Goal: Information Seeking & Learning: Check status

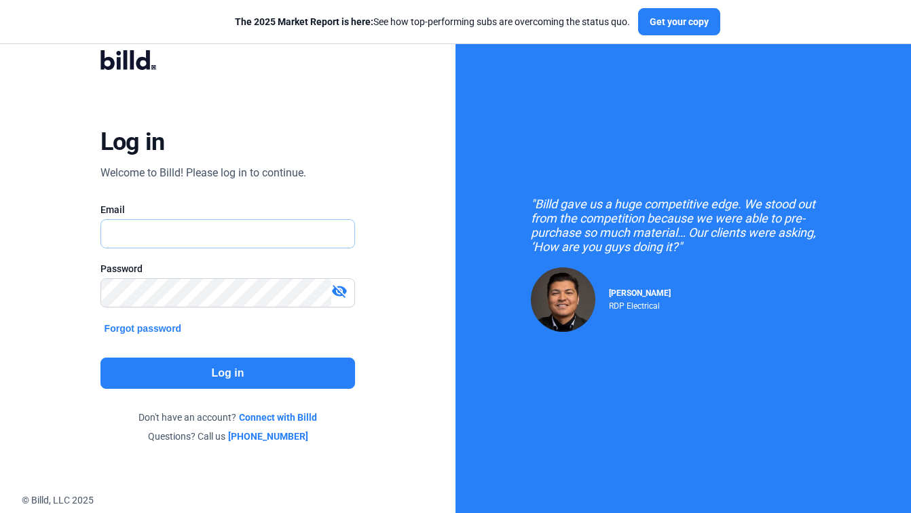
click at [233, 230] on input "text" at bounding box center [221, 234] width 240 height 28
paste input "[EMAIL_ADDRESS][DOMAIN_NAME]"
type input "[EMAIL_ADDRESS][DOMAIN_NAME]"
click at [217, 374] on button "Log in" at bounding box center [228, 373] width 255 height 31
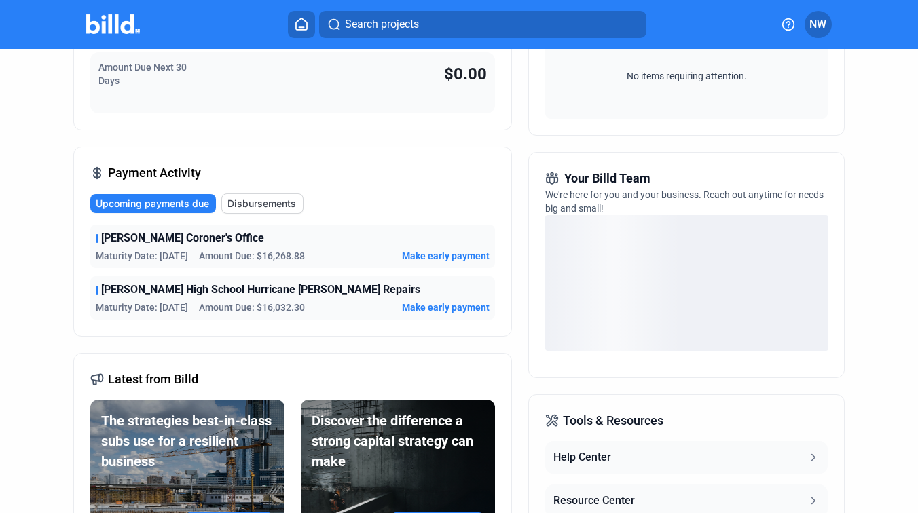
scroll to position [241, 0]
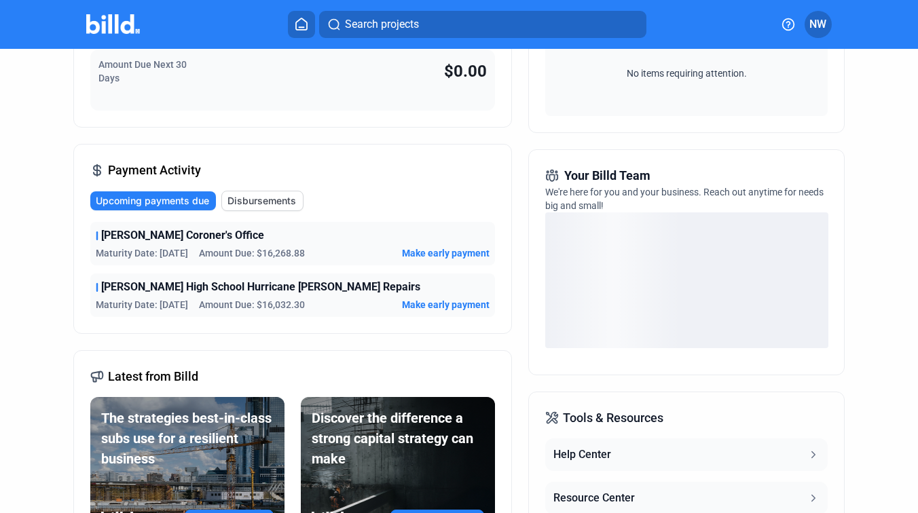
click at [327, 294] on span "[PERSON_NAME] High School Hurricane [PERSON_NAME] Repairs" at bounding box center [260, 287] width 319 height 16
click at [325, 289] on span "[PERSON_NAME] High School Hurricane [PERSON_NAME] Repairs" at bounding box center [260, 287] width 319 height 16
click at [422, 308] on span "Make early payment" at bounding box center [446, 305] width 88 height 14
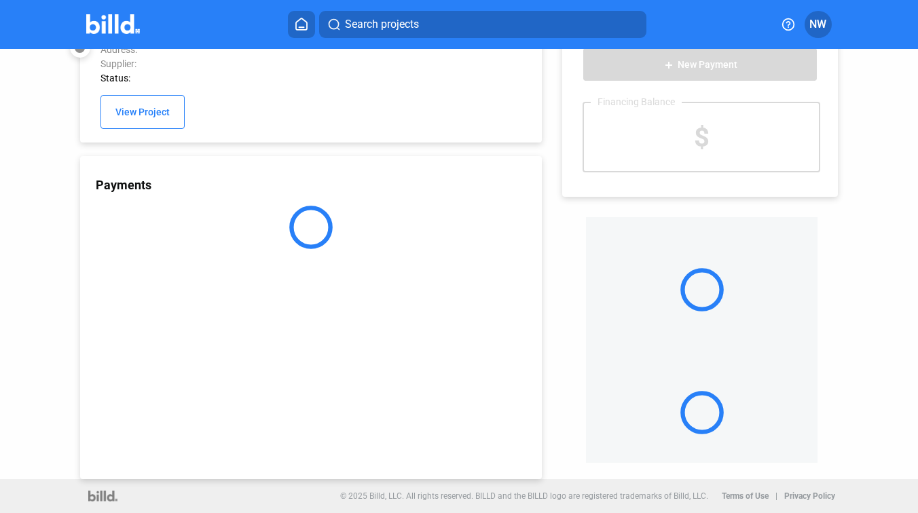
scroll to position [36, 0]
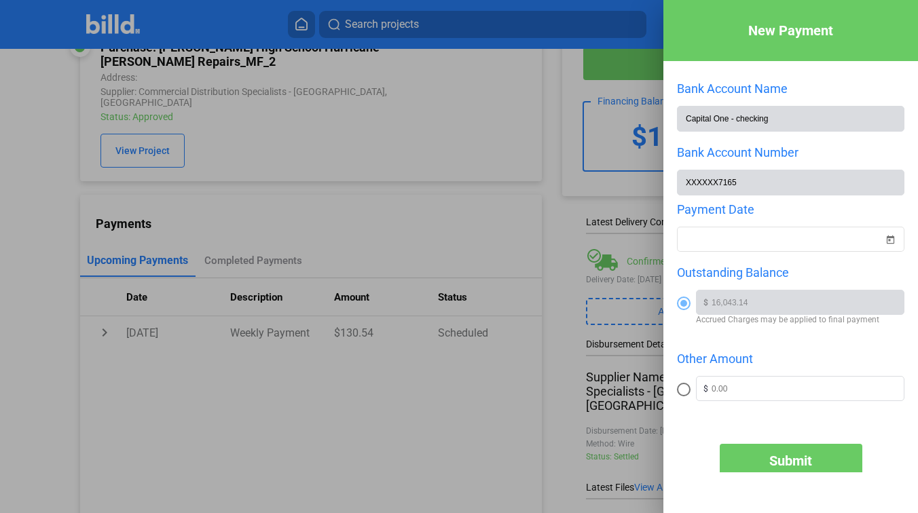
click at [550, 183] on div at bounding box center [459, 256] width 918 height 513
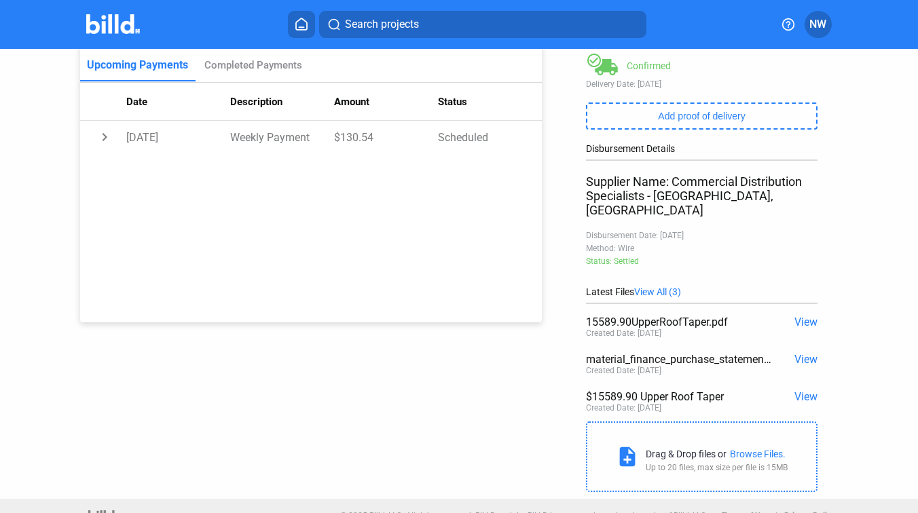
scroll to position [238, 0]
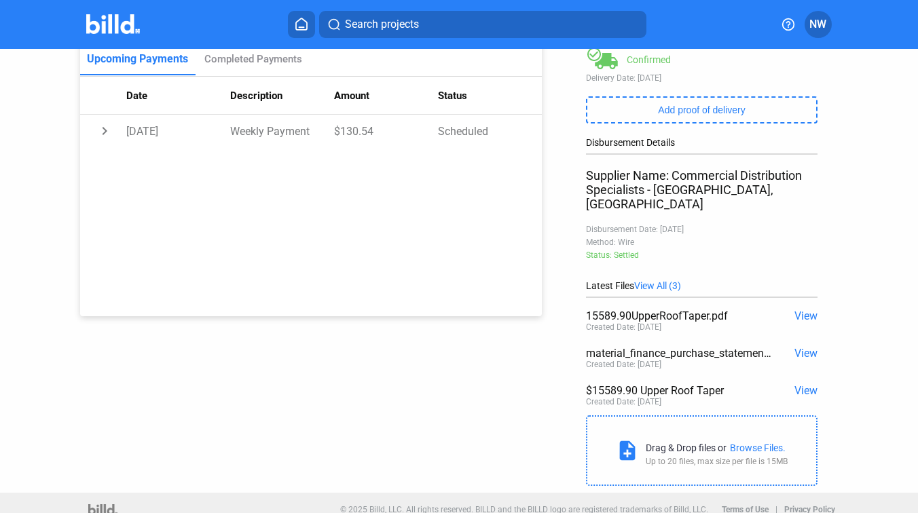
click at [797, 347] on span "View" at bounding box center [805, 353] width 23 height 13
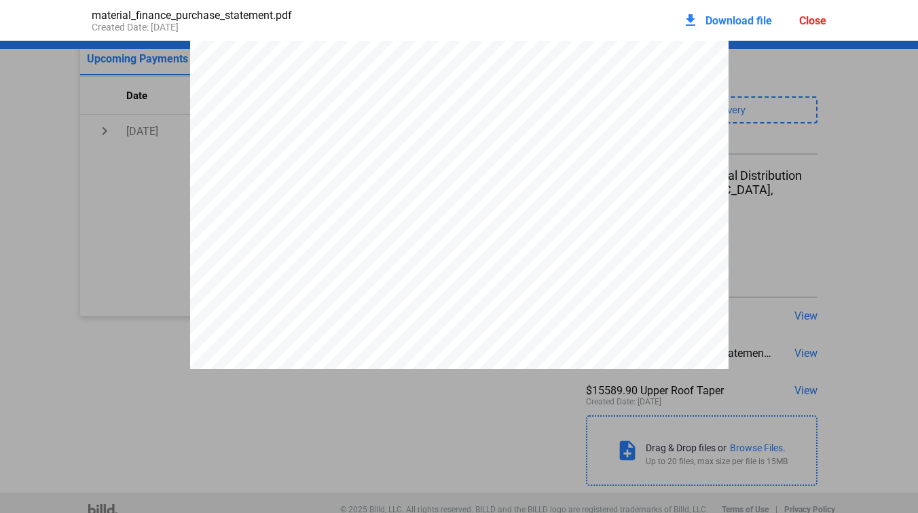
scroll to position [229, 0]
click at [735, 13] on div "download Download file" at bounding box center [727, 20] width 90 height 30
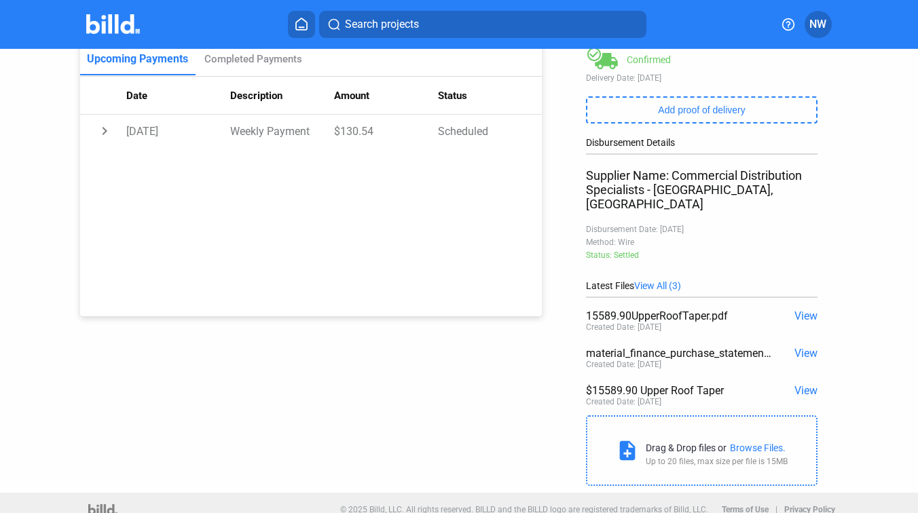
click at [794, 384] on span "View" at bounding box center [805, 390] width 23 height 13
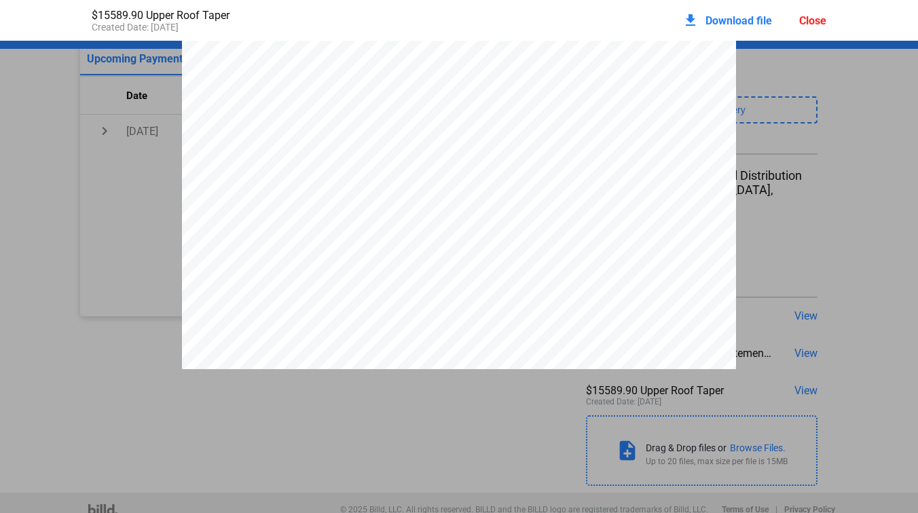
scroll to position [179, 0]
click at [750, 263] on div "QTY UOM ITEM UOM AMOUNT PRICE DESCRIPTION Account:Account: Phone:Phone: Branch:…" at bounding box center [459, 221] width 918 height 717
click at [746, 136] on div "QTY UOM ITEM UOM AMOUNT PRICE DESCRIPTION Account:Account: Phone:Phone: Branch:…" at bounding box center [459, 221] width 918 height 717
click at [753, 113] on div "QTY UOM ITEM UOM AMOUNT PRICE DESCRIPTION Account:Account: Phone:Phone: Branch:…" at bounding box center [459, 221] width 918 height 717
click at [805, 14] on div "Close" at bounding box center [812, 20] width 27 height 13
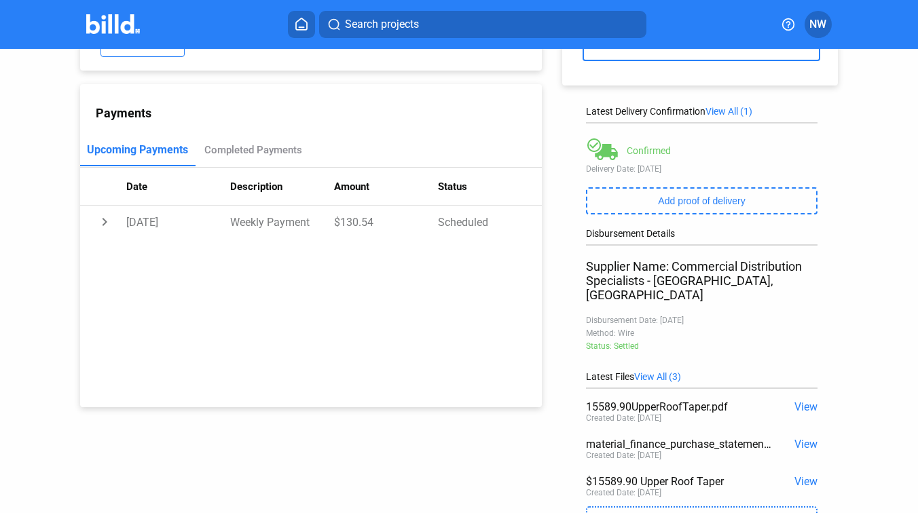
scroll to position [111, 0]
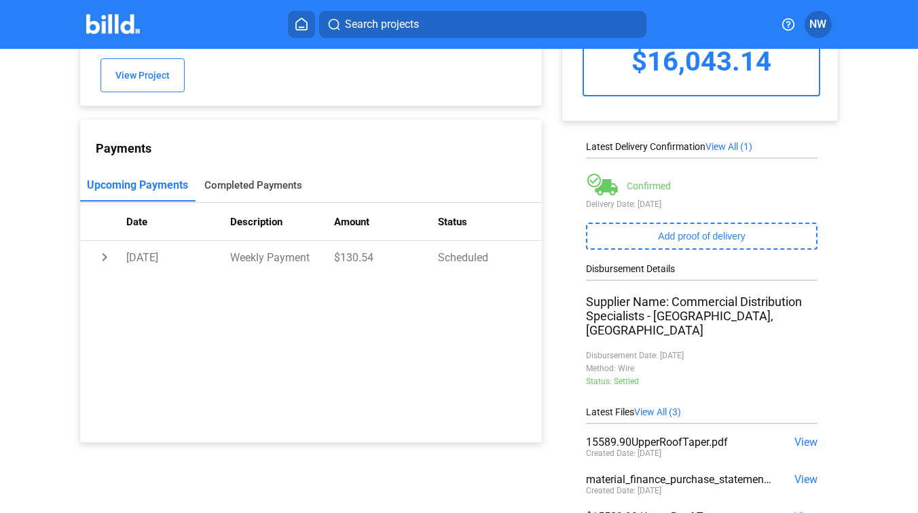
click at [251, 182] on div "Completed Payments" at bounding box center [253, 185] width 115 height 33
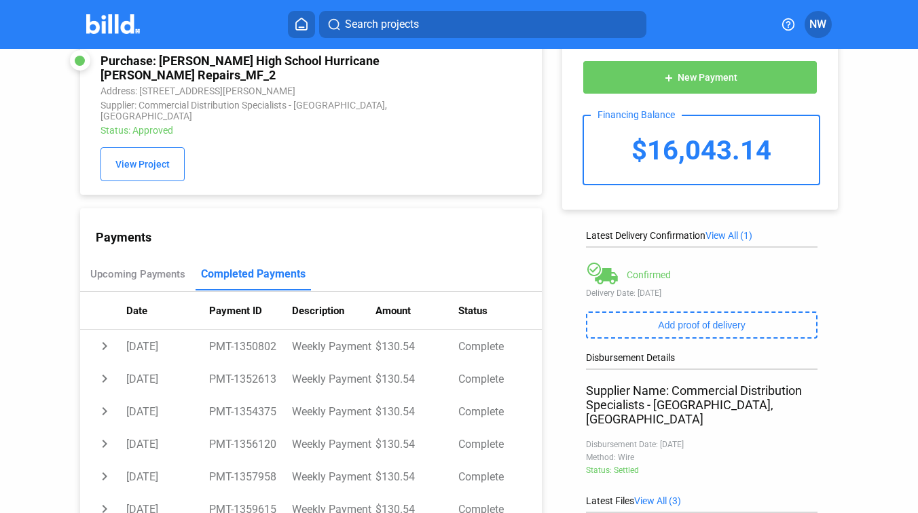
scroll to position [0, 0]
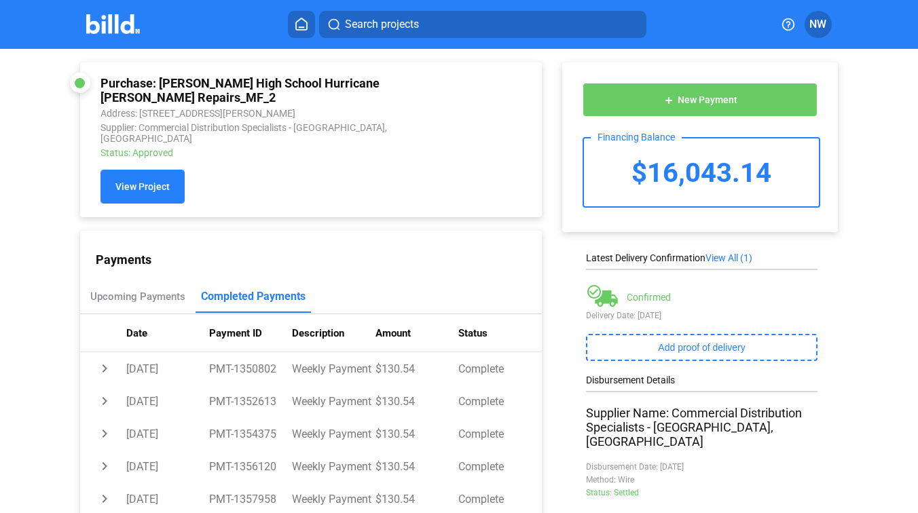
click at [130, 182] on span "View Project" at bounding box center [142, 187] width 54 height 11
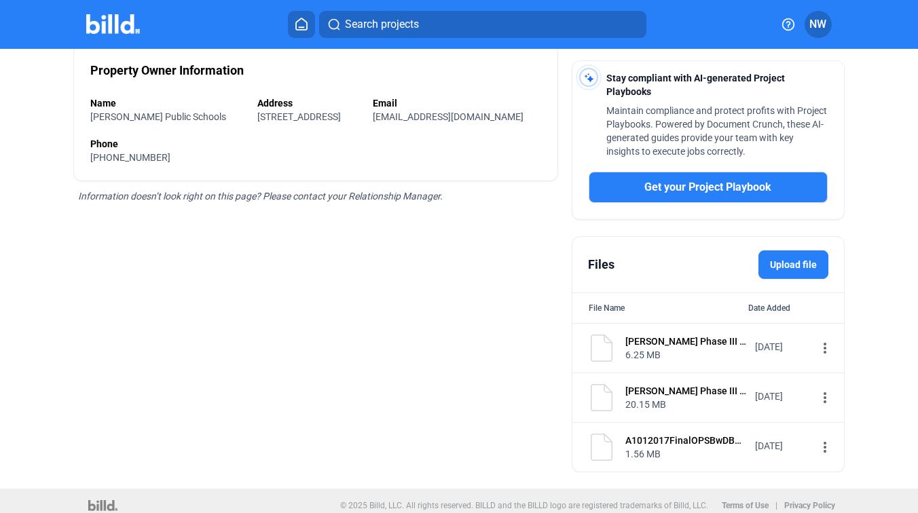
scroll to position [386, 0]
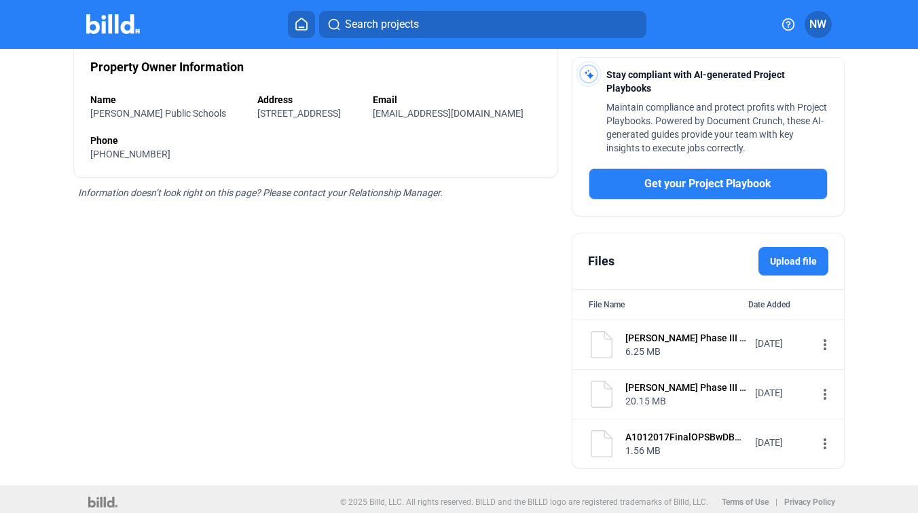
click at [692, 445] on div "1.56 MB" at bounding box center [685, 451] width 121 height 14
click at [672, 436] on div "A1012017FinalOPSBwDBEclauseLEGACYFinal1Executed.pdf" at bounding box center [685, 438] width 121 height 14
click at [653, 347] on div "6.25 MB" at bounding box center [685, 352] width 121 height 14
click at [652, 336] on div "[PERSON_NAME] Phase III - Specs" at bounding box center [685, 338] width 121 height 14
click at [817, 348] on mat-icon "more_vert" at bounding box center [825, 345] width 16 height 16
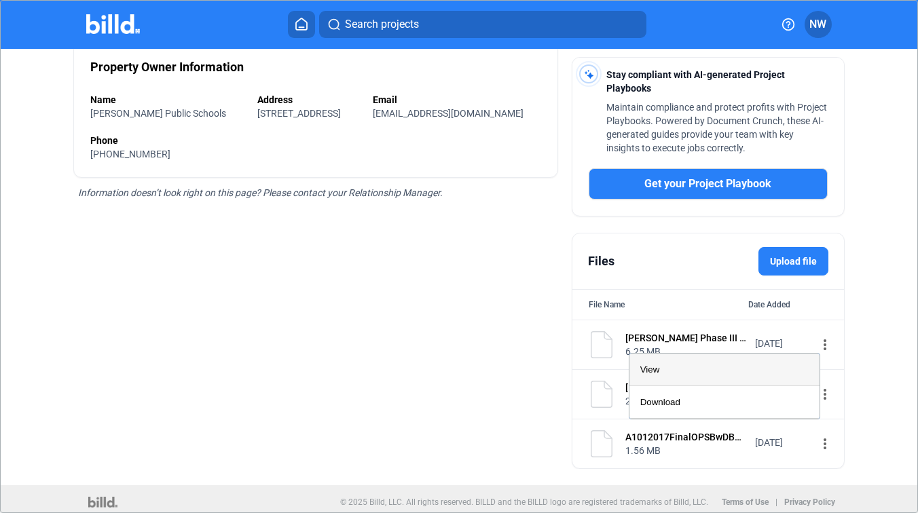
click at [686, 371] on div "View" at bounding box center [724, 370] width 168 height 33
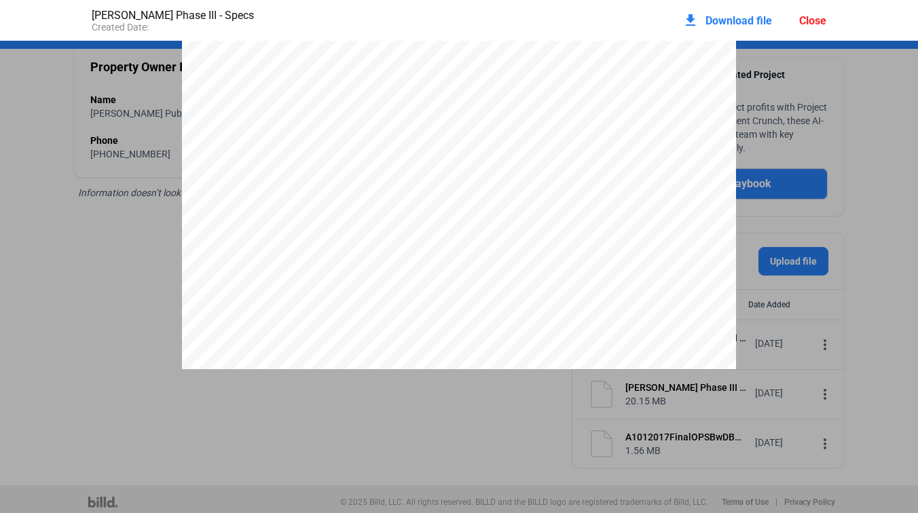
scroll to position [22751, 2]
click at [818, 16] on div "Close" at bounding box center [812, 20] width 27 height 13
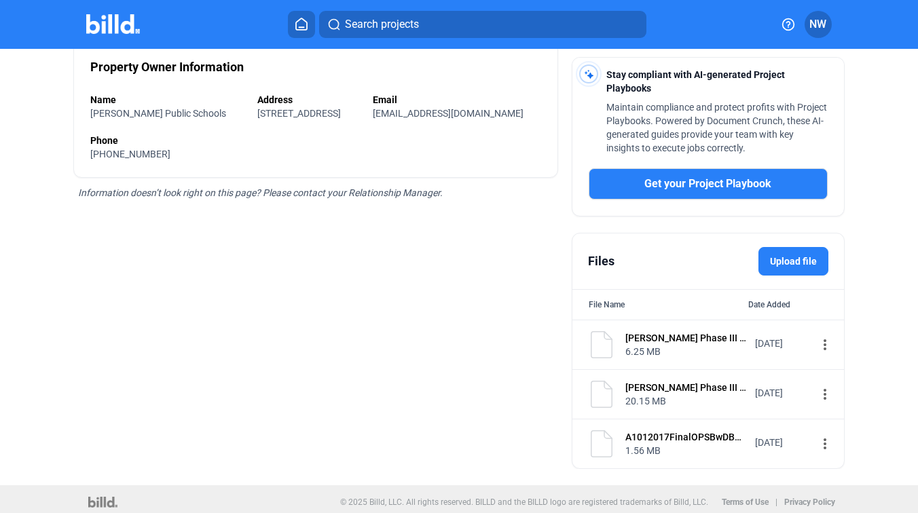
click at [817, 443] on mat-icon "more_vert" at bounding box center [825, 444] width 16 height 16
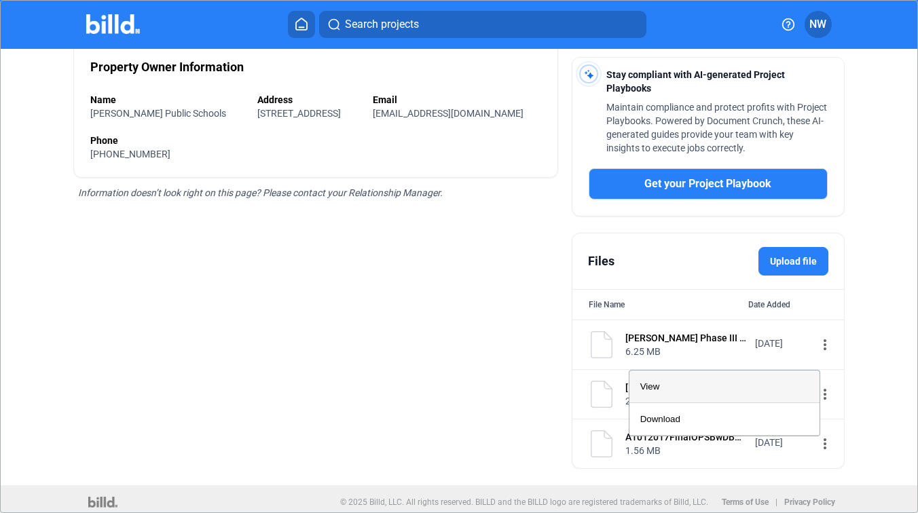
click at [750, 384] on div "View" at bounding box center [724, 387] width 168 height 33
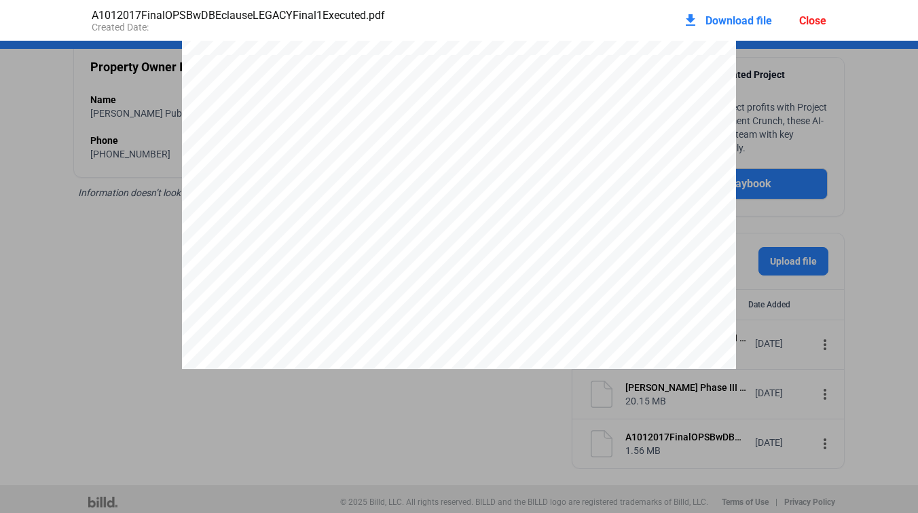
scroll to position [2125, 0]
click at [809, 16] on div "Close" at bounding box center [812, 20] width 27 height 13
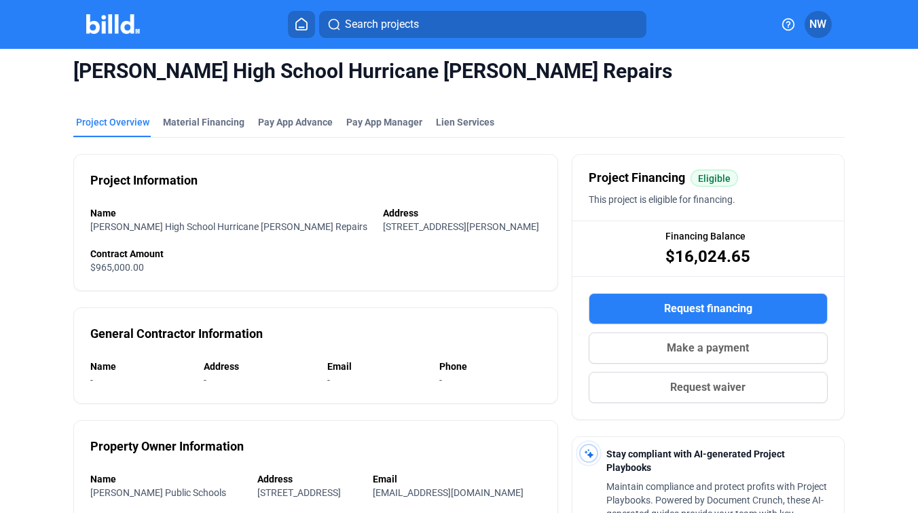
scroll to position [0, 0]
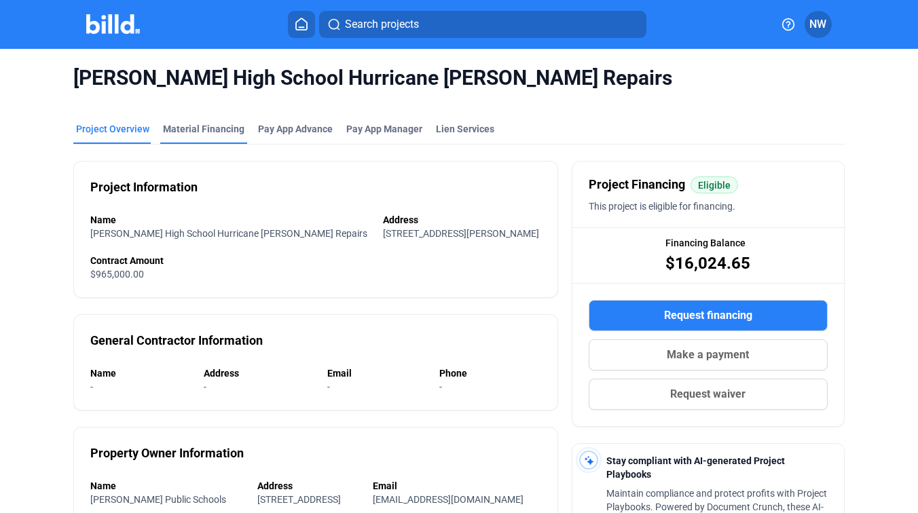
click at [197, 138] on div "Material Financing" at bounding box center [203, 133] width 87 height 22
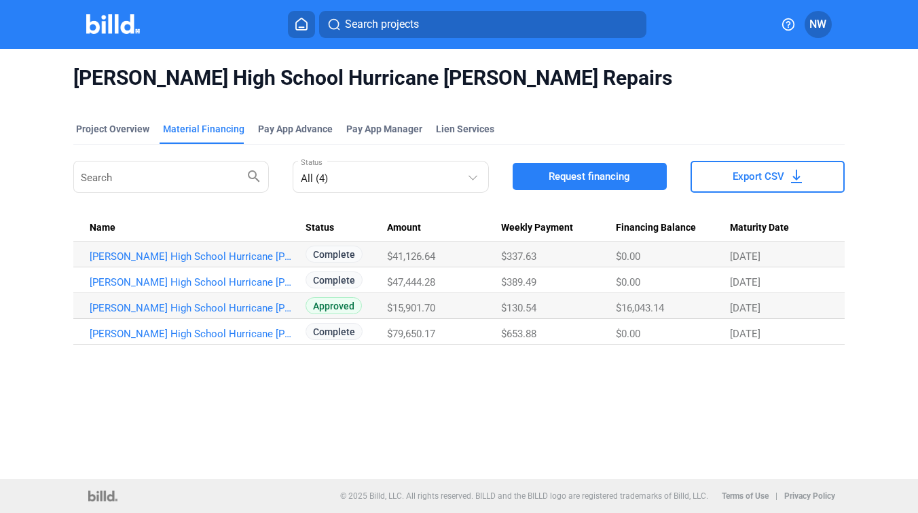
click at [368, 383] on div "[PERSON_NAME] High School Hurricane [PERSON_NAME] Repairs Project Overview Mate…" at bounding box center [459, 264] width 918 height 431
click at [316, 395] on div "[PERSON_NAME] High School Hurricane [PERSON_NAME] Repairs Project Overview Mate…" at bounding box center [459, 264] width 918 height 431
click at [333, 186] on div "All (4)" at bounding box center [391, 175] width 181 height 26
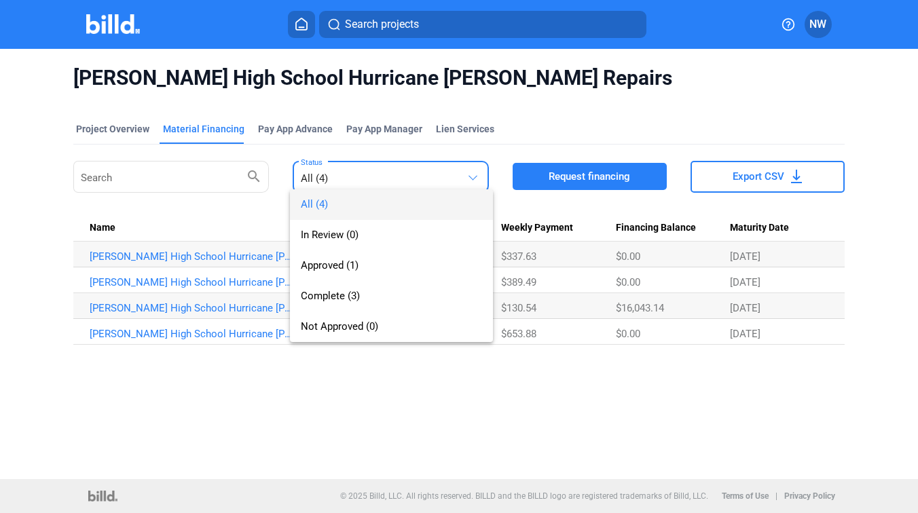
click at [333, 186] on div "All (4) In Review (0) Approved (1) Complete (3) Not Approved (0)" at bounding box center [380, 252] width 181 height 180
click at [359, 432] on div at bounding box center [459, 256] width 918 height 513
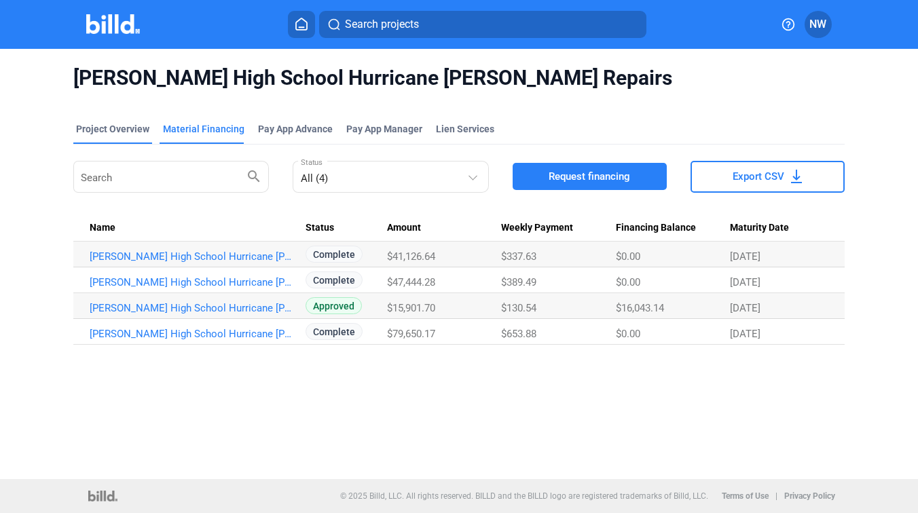
click at [98, 130] on div "Project Overview" at bounding box center [112, 129] width 73 height 14
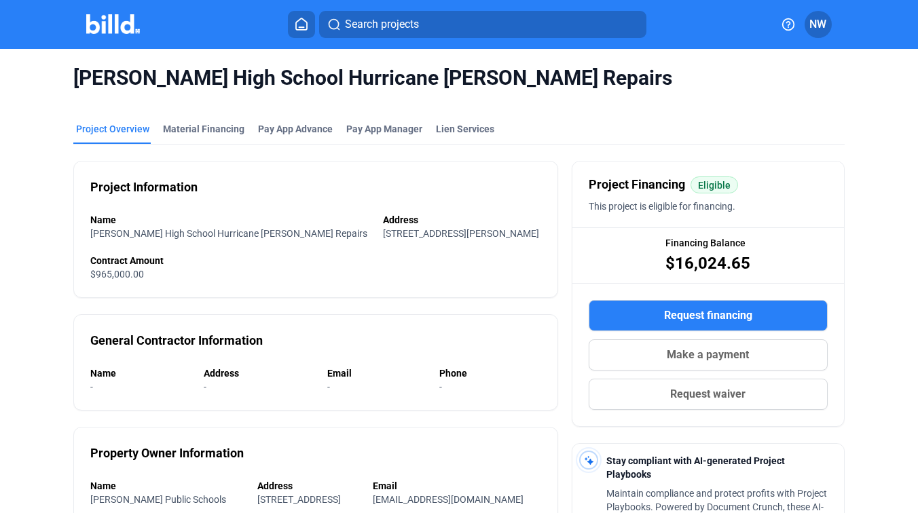
click at [118, 24] on img at bounding box center [113, 24] width 54 height 20
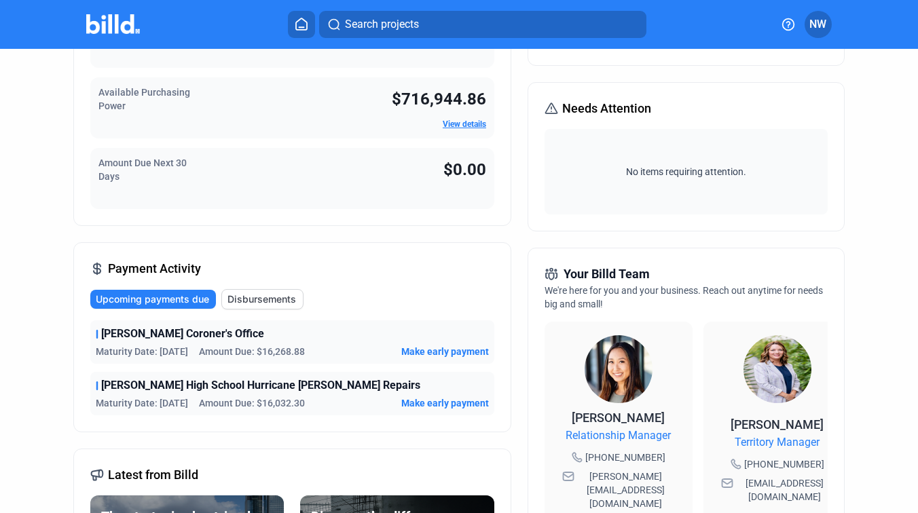
scroll to position [235, 0]
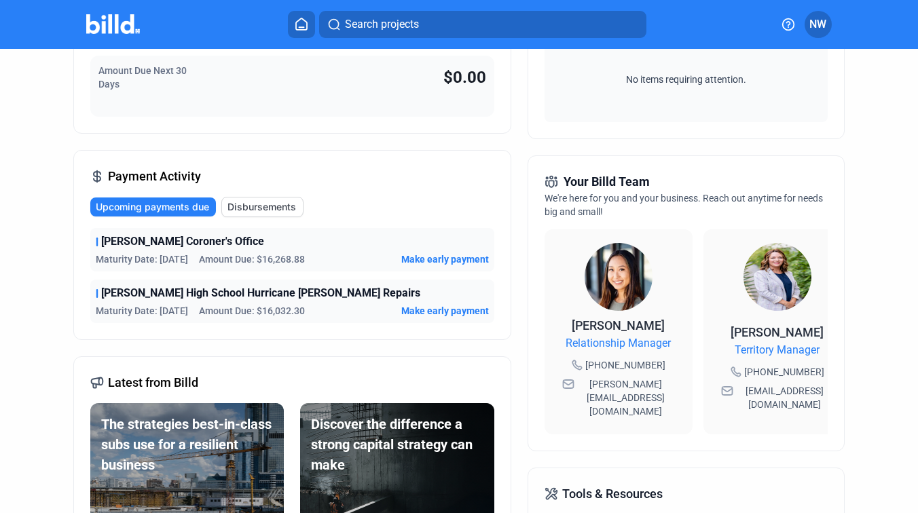
click at [444, 260] on span "Make early payment" at bounding box center [445, 260] width 88 height 14
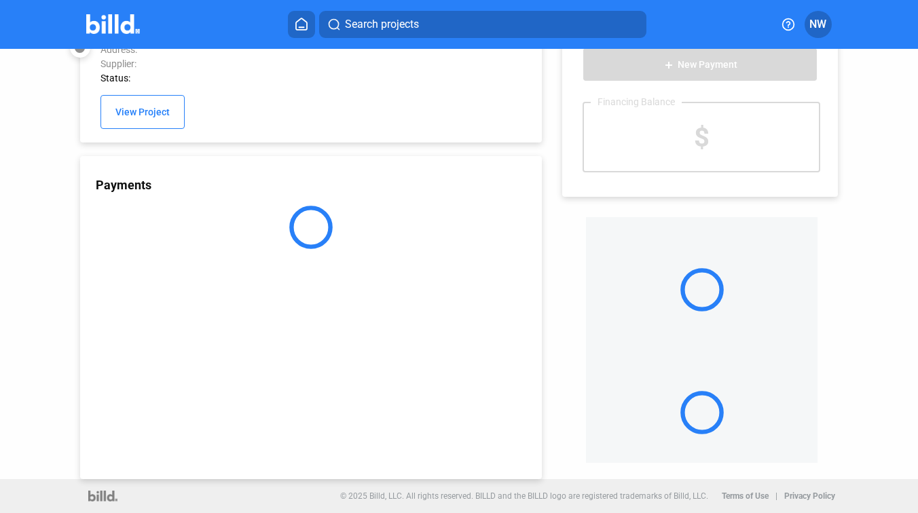
scroll to position [36, 0]
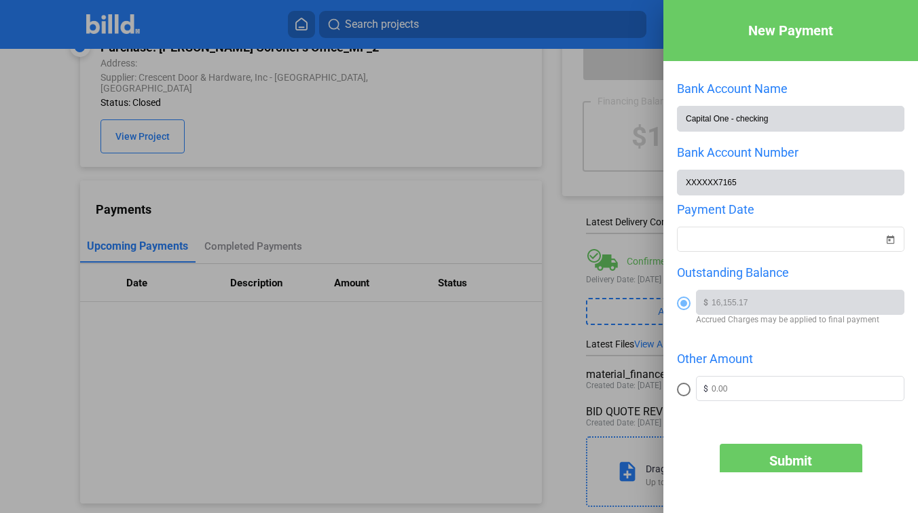
click at [555, 247] on div at bounding box center [459, 256] width 918 height 513
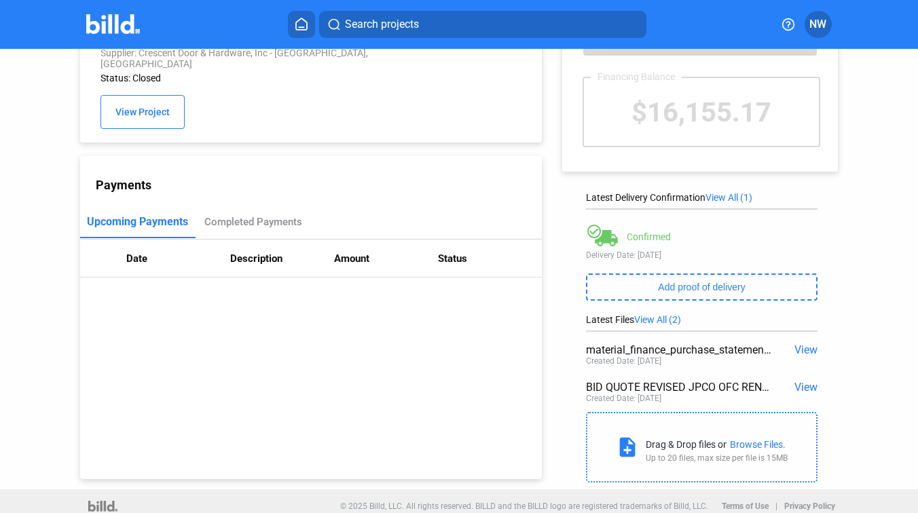
scroll to position [65, 0]
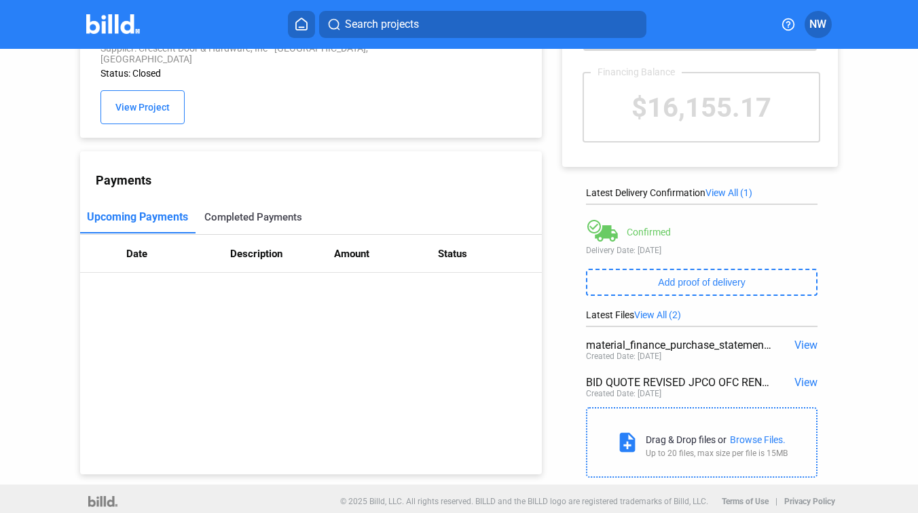
click at [275, 211] on div "Completed Payments" at bounding box center [253, 217] width 98 height 12
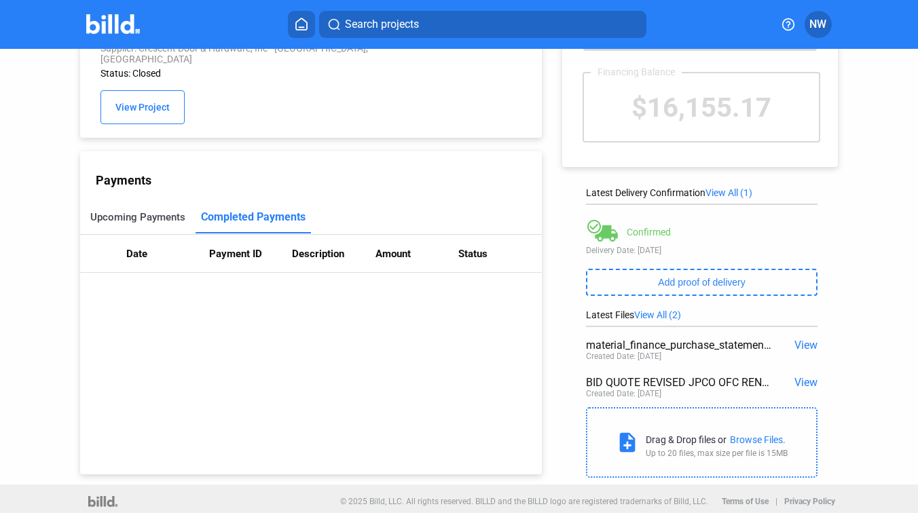
click at [145, 211] on div "Upcoming Payments" at bounding box center [137, 217] width 95 height 12
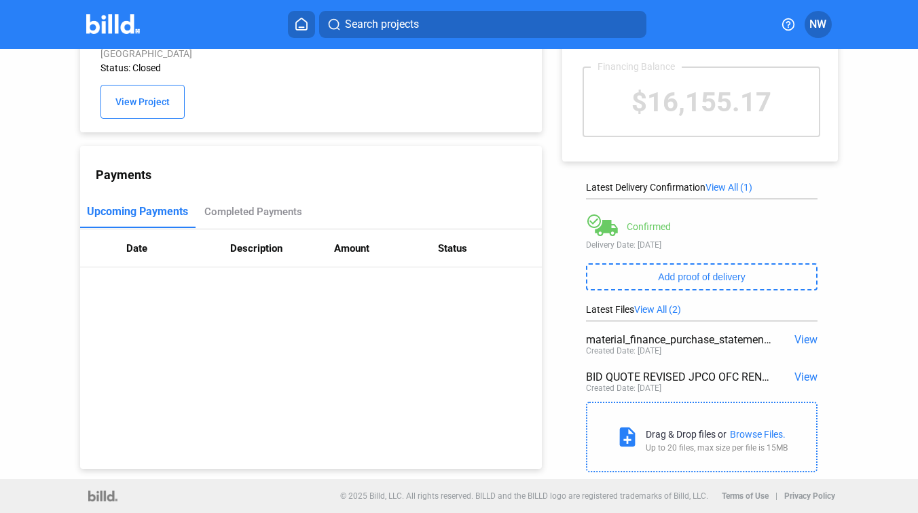
scroll to position [0, 0]
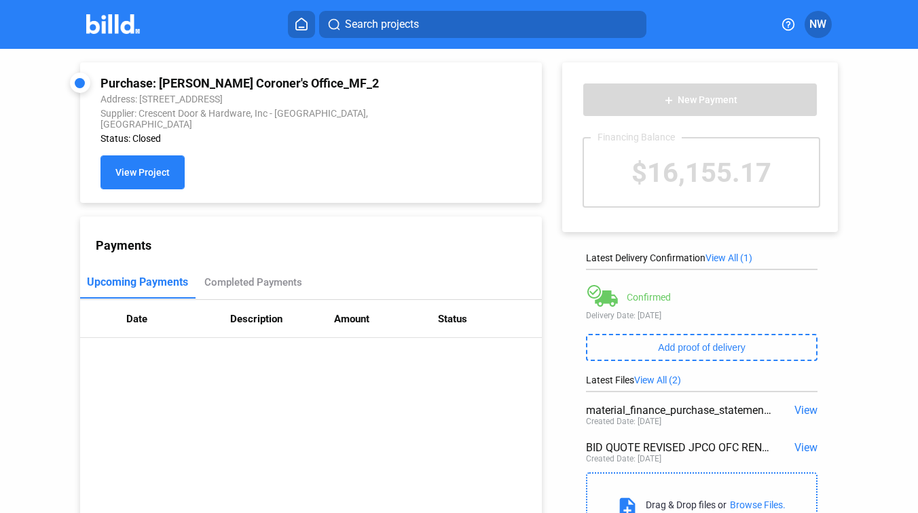
click at [131, 168] on span "View Project" at bounding box center [142, 173] width 54 height 11
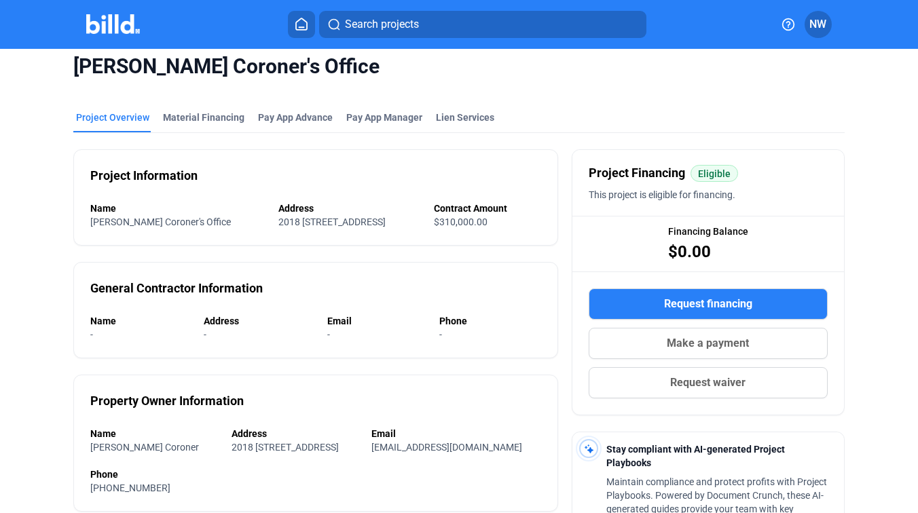
scroll to position [6, 0]
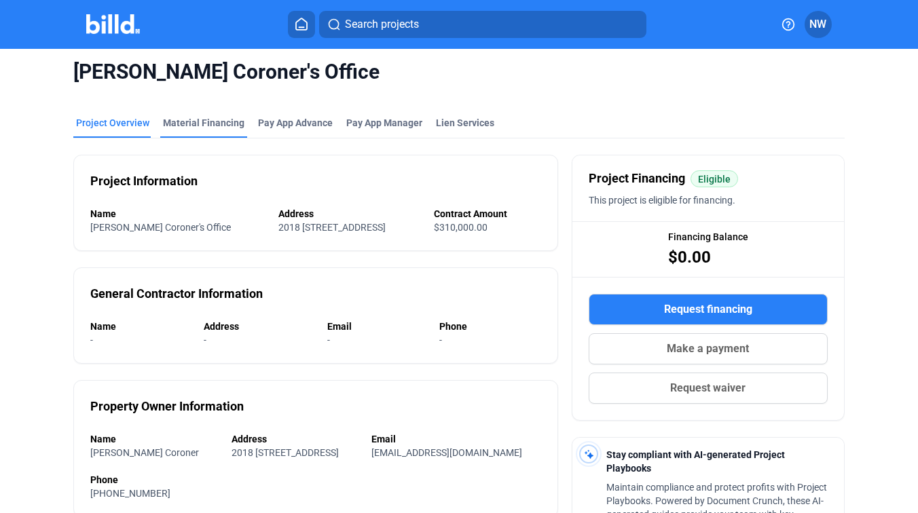
click at [204, 120] on div "Material Financing" at bounding box center [203, 123] width 81 height 14
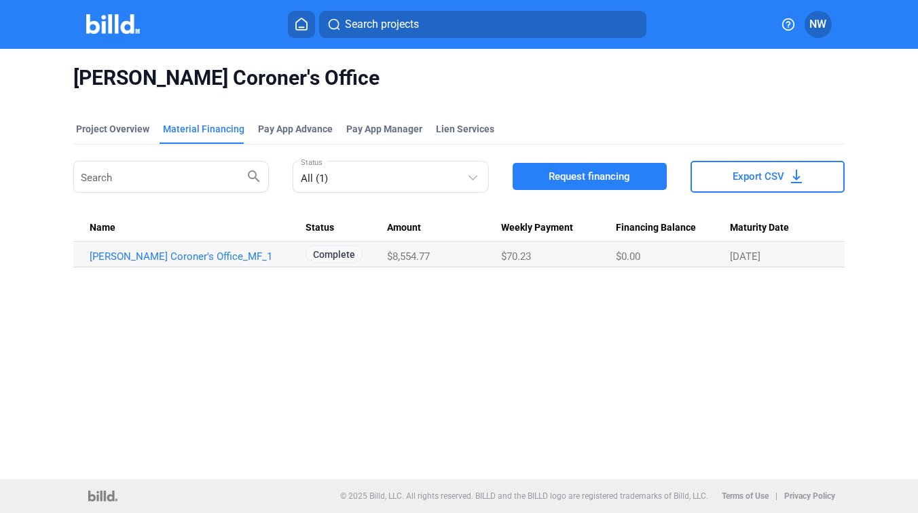
click at [243, 297] on div "[PERSON_NAME] Coroner's Office Project Overview Material Financing Pay App Adva…" at bounding box center [459, 264] width 918 height 431
click at [230, 251] on link "[PERSON_NAME] Coroner's Office_MF_1" at bounding box center [192, 257] width 204 height 12
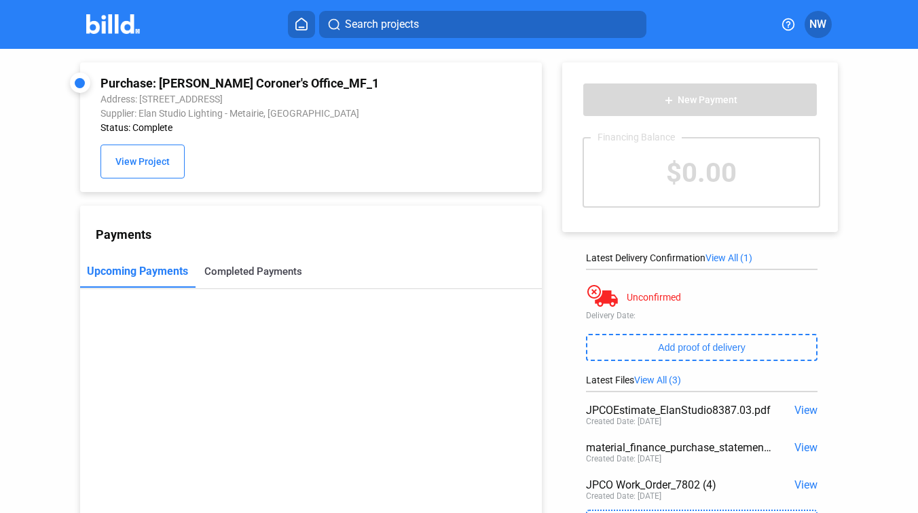
click at [237, 279] on div "Completed Payments" at bounding box center [253, 271] width 115 height 33
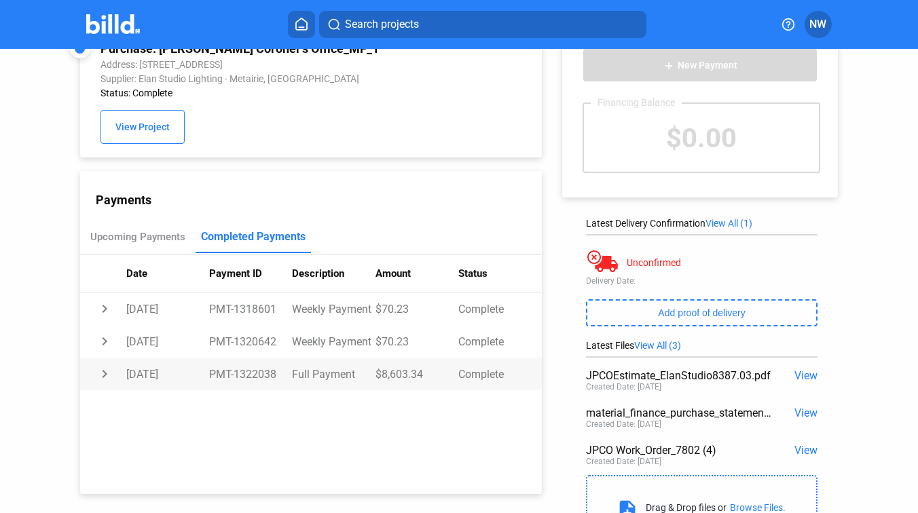
scroll to position [43, 0]
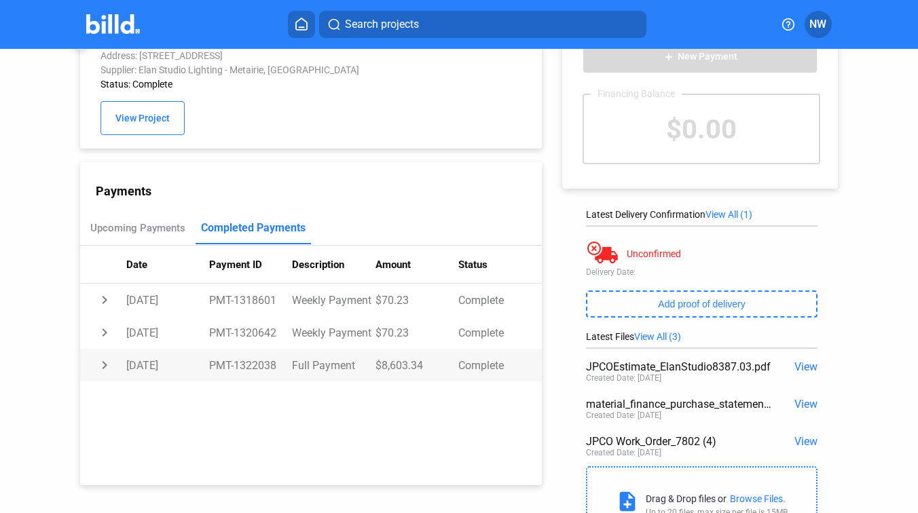
click at [105, 365] on td "chevron_right" at bounding box center [103, 365] width 46 height 33
click at [153, 338] on td "[DATE]" at bounding box center [167, 332] width 83 height 33
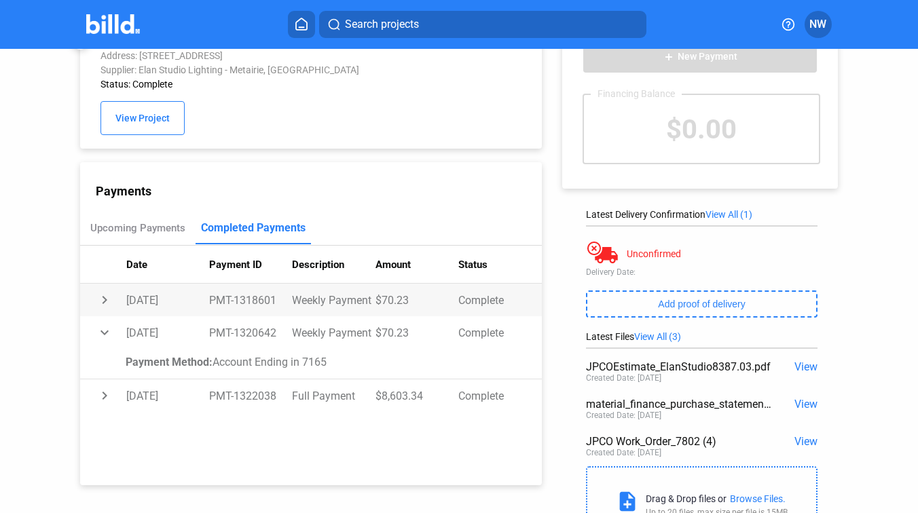
click at [127, 302] on td "[DATE]" at bounding box center [167, 300] width 83 height 33
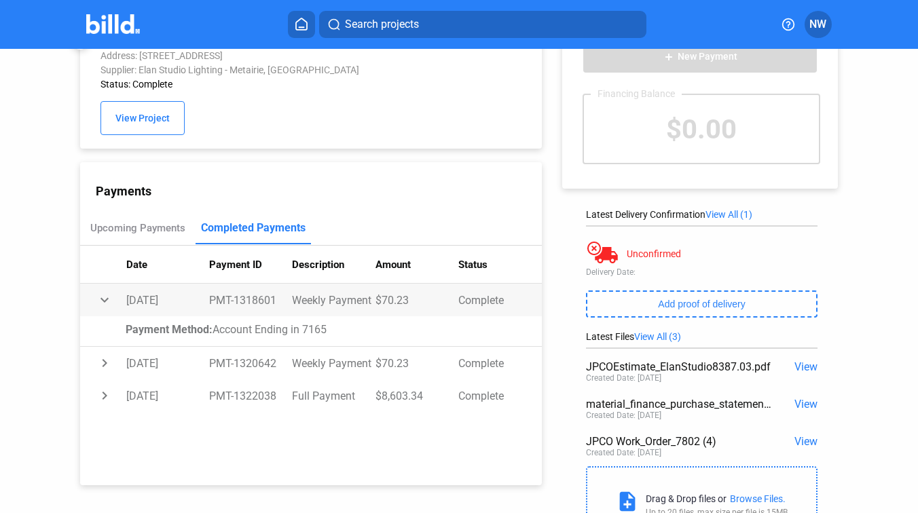
click at [127, 302] on td "[DATE]" at bounding box center [167, 300] width 83 height 33
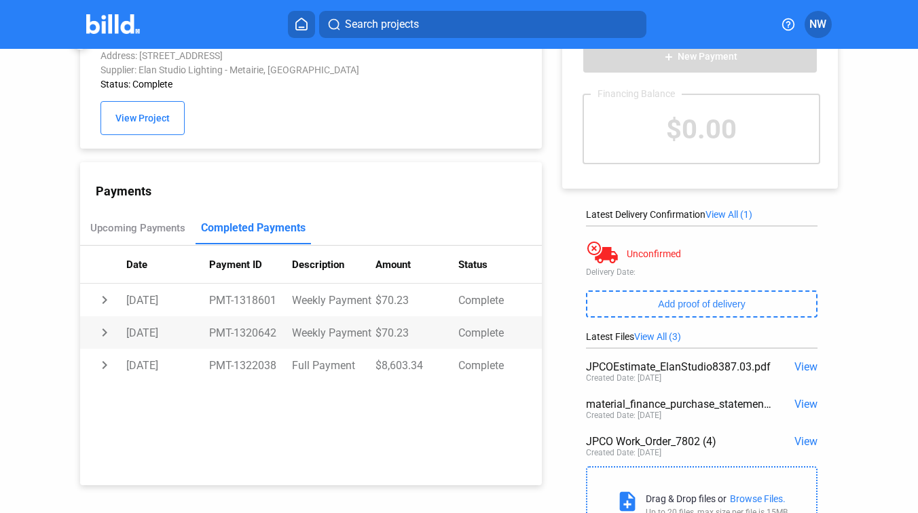
click at [292, 333] on td "Weekly Payment" at bounding box center [333, 332] width 83 height 33
click at [414, 337] on td "$70.23" at bounding box center [417, 332] width 83 height 33
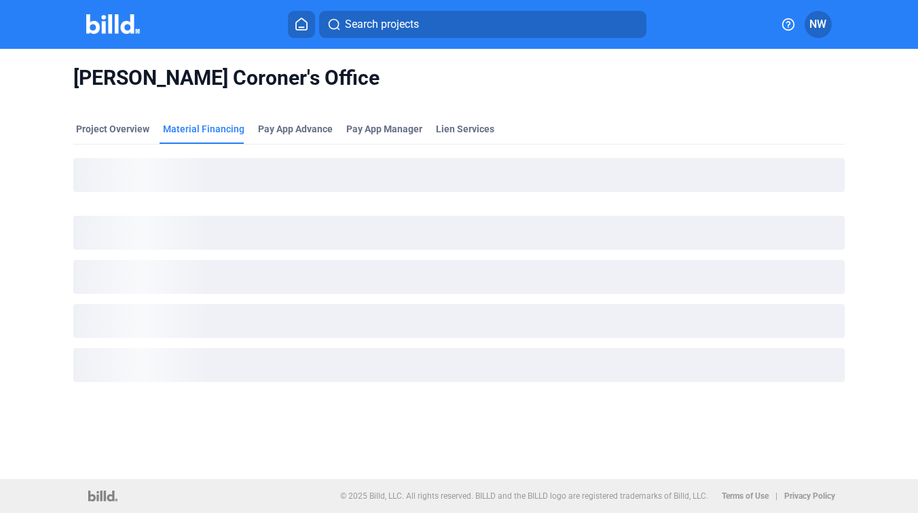
click at [116, 17] on img at bounding box center [113, 24] width 54 height 20
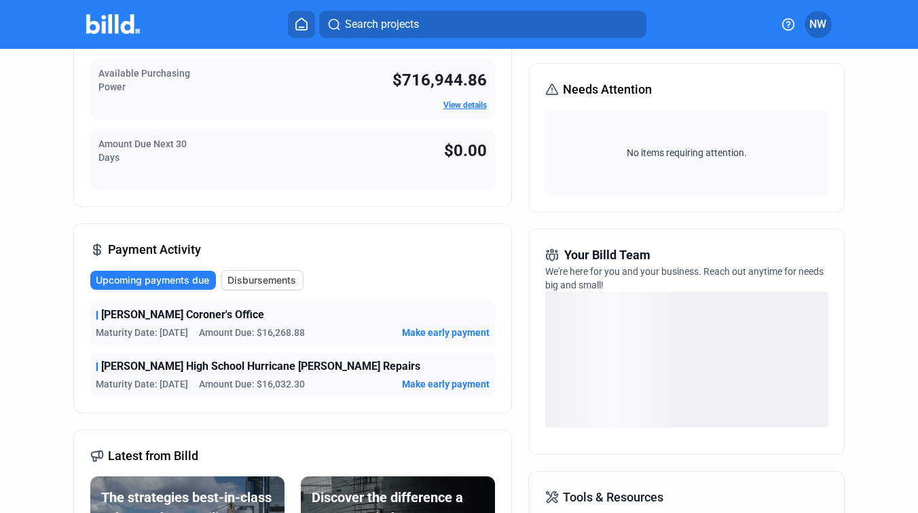
scroll to position [255, 0]
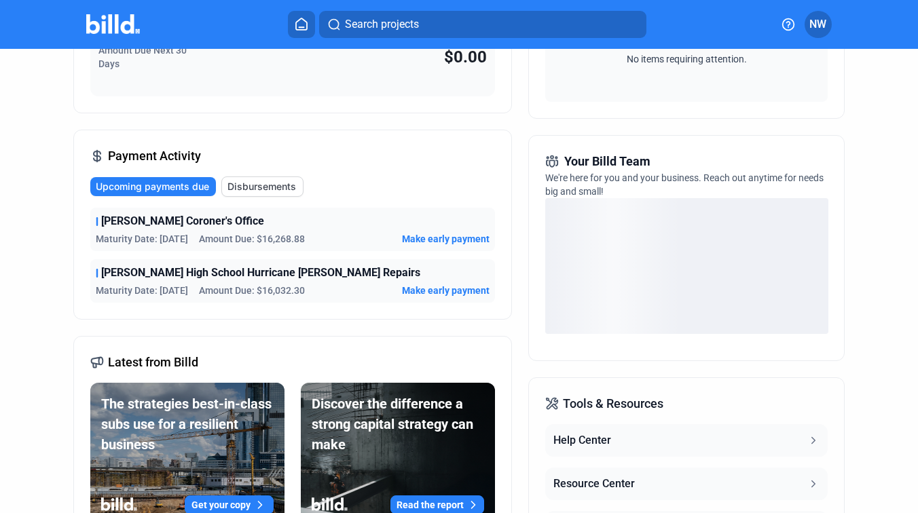
click at [441, 290] on span "Make early payment" at bounding box center [446, 291] width 88 height 14
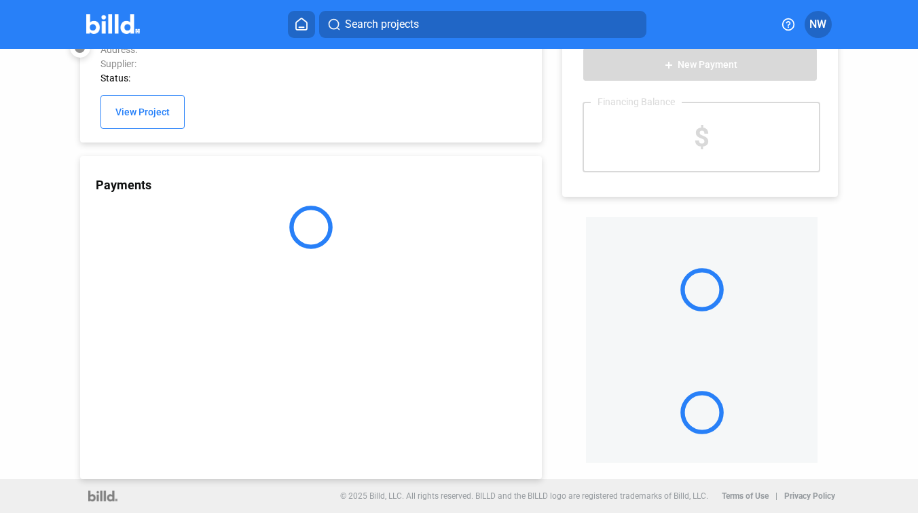
scroll to position [36, 0]
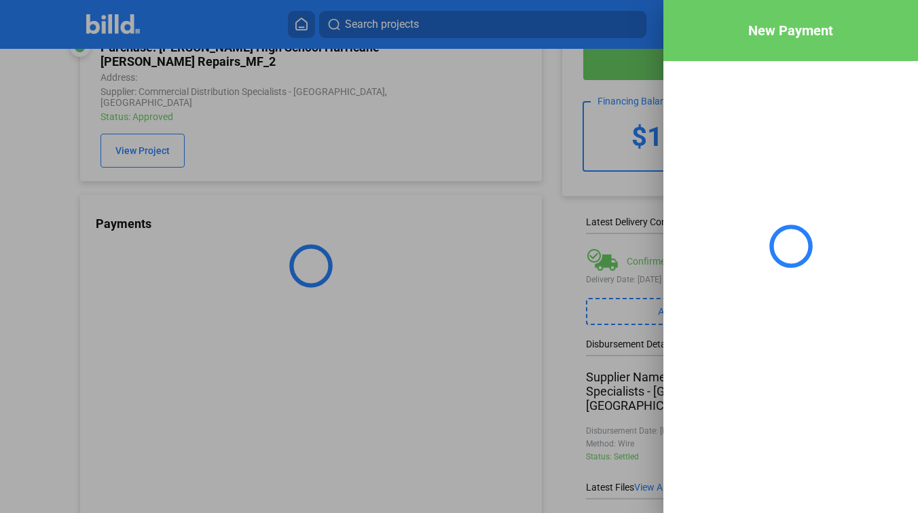
click at [547, 261] on div at bounding box center [459, 256] width 918 height 513
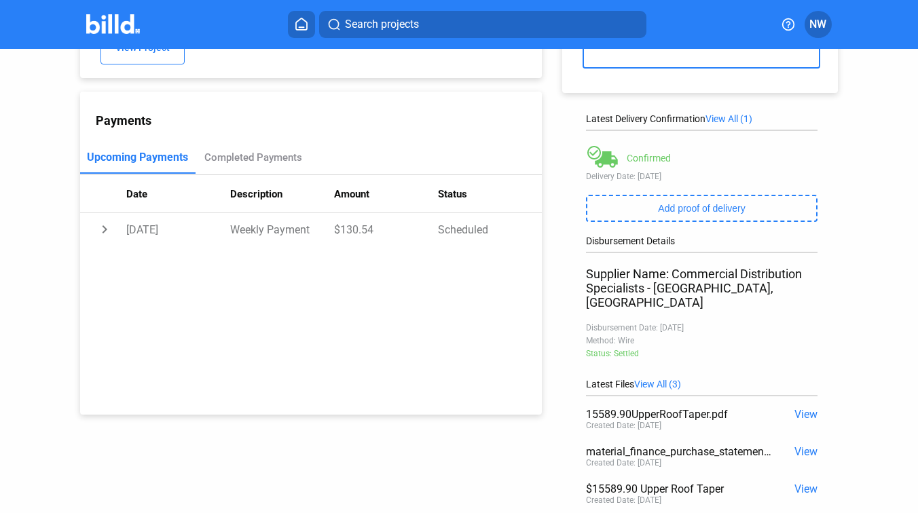
scroll to position [115, 0]
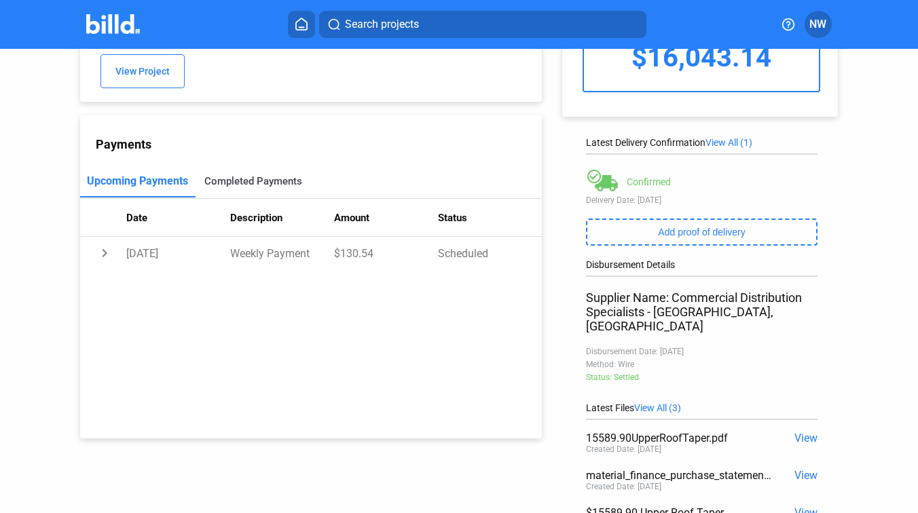
click at [249, 175] on div "Completed Payments" at bounding box center [253, 181] width 98 height 12
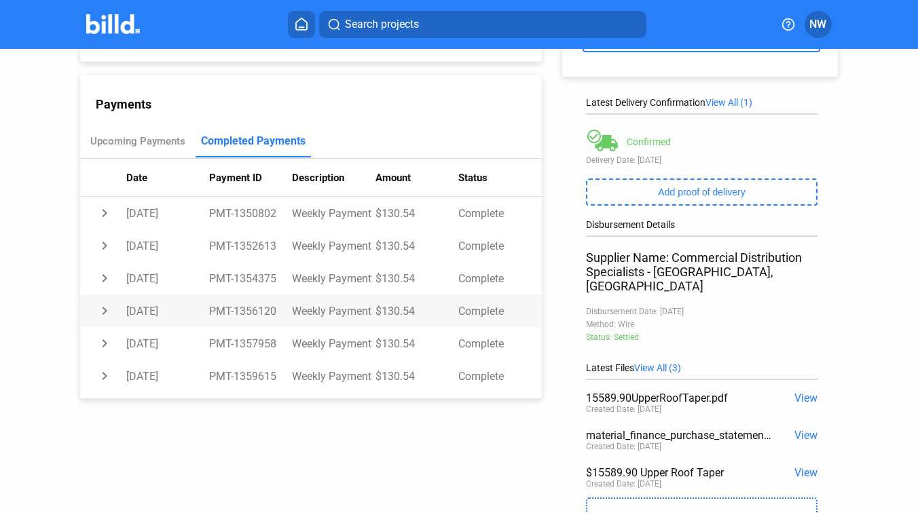
scroll to position [132, 0]
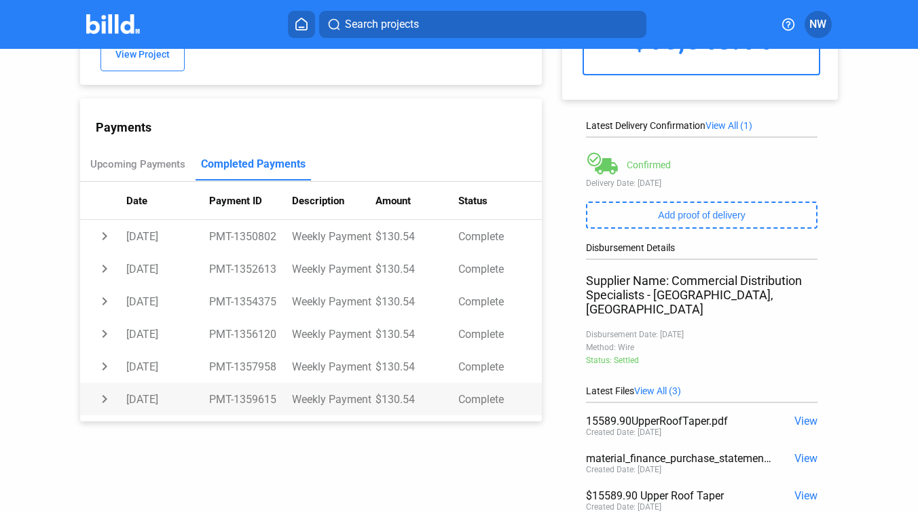
click at [182, 385] on td "[DATE]" at bounding box center [167, 399] width 83 height 33
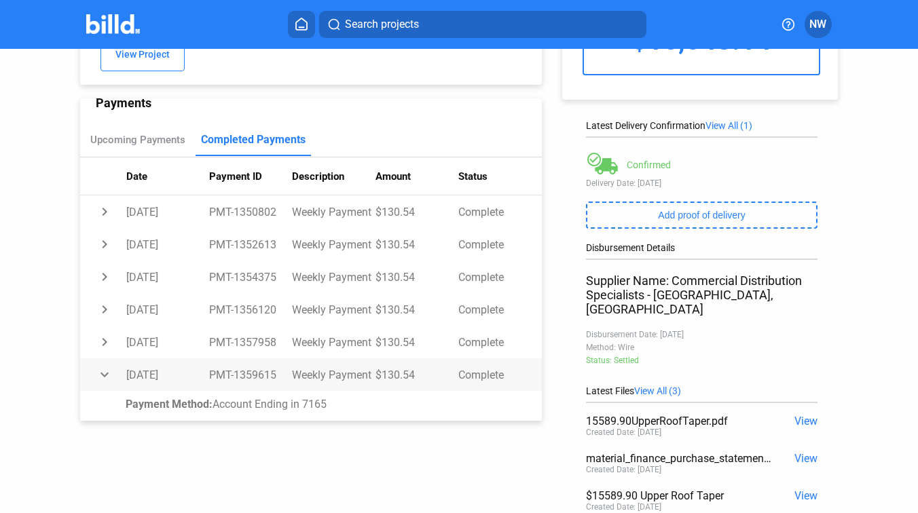
click at [183, 363] on td "[DATE]" at bounding box center [167, 375] width 83 height 33
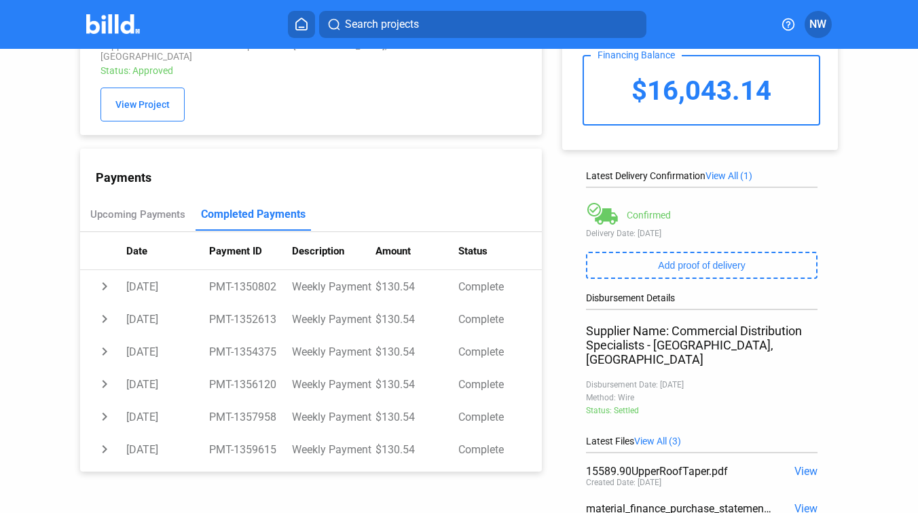
scroll to position [0, 0]
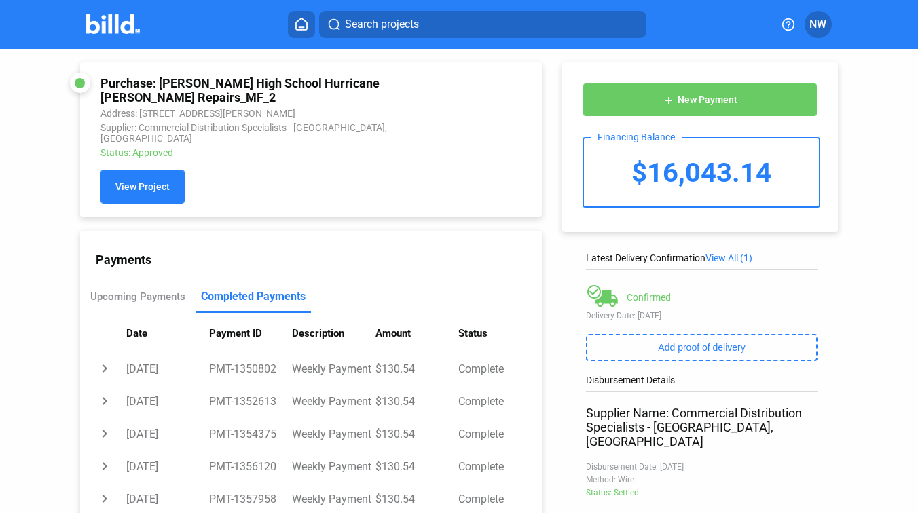
click at [150, 182] on span "View Project" at bounding box center [142, 187] width 54 height 11
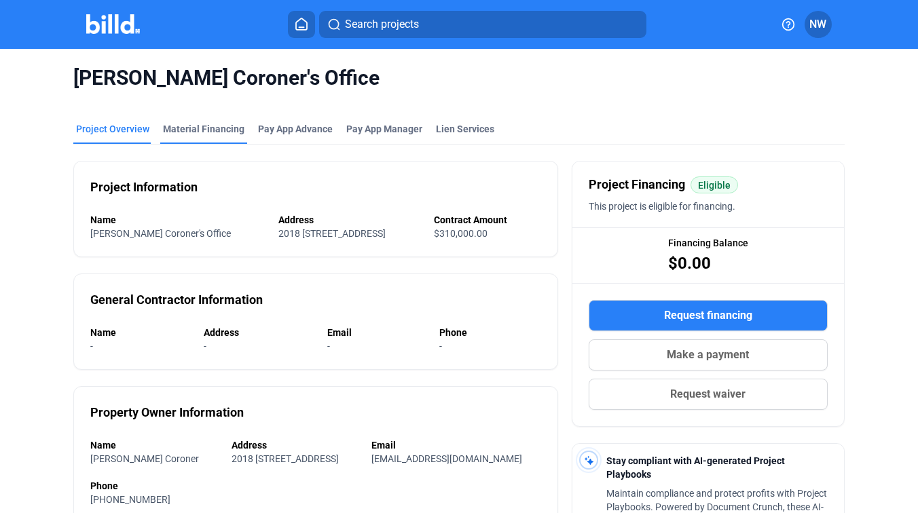
click at [194, 131] on div "Material Financing" at bounding box center [203, 129] width 81 height 14
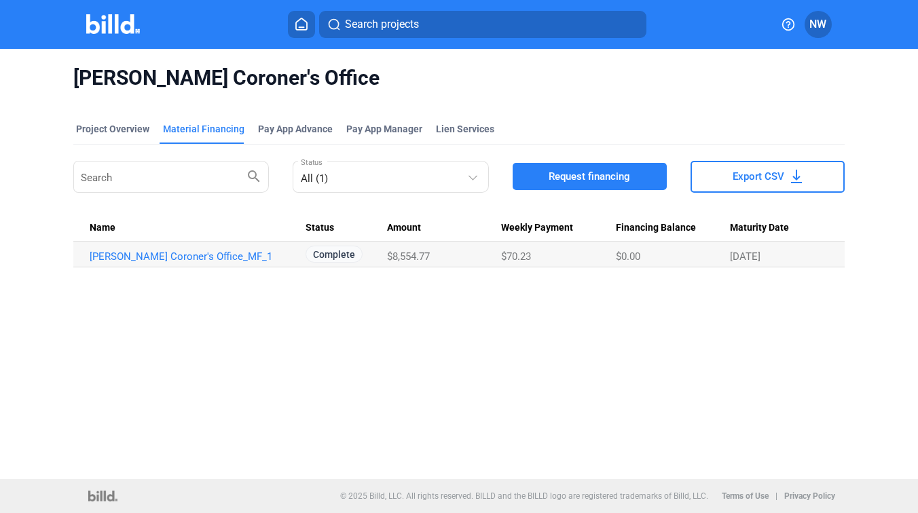
click at [107, 20] on img at bounding box center [113, 24] width 54 height 20
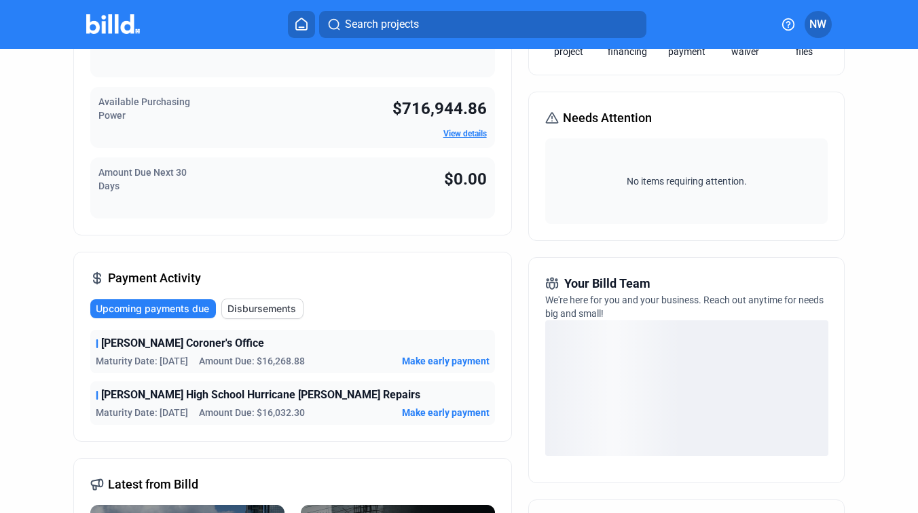
scroll to position [140, 0]
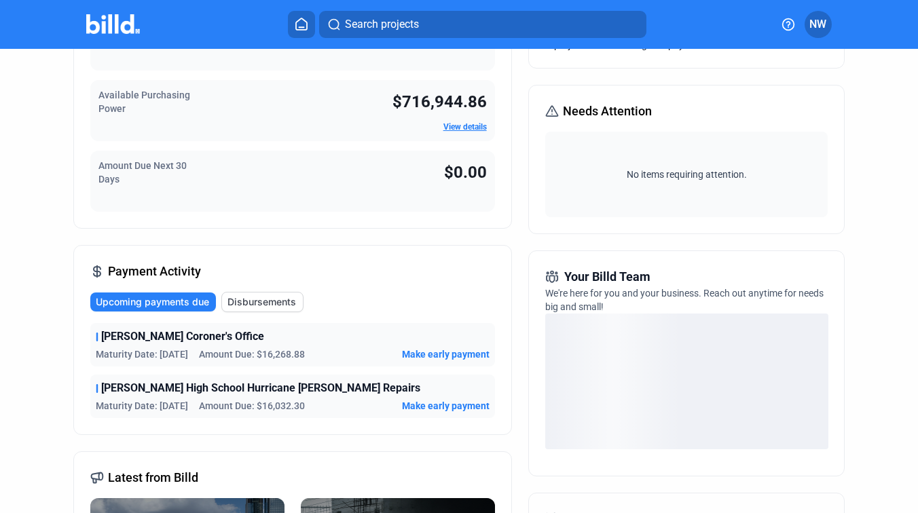
click at [443, 405] on span "Make early payment" at bounding box center [446, 406] width 88 height 14
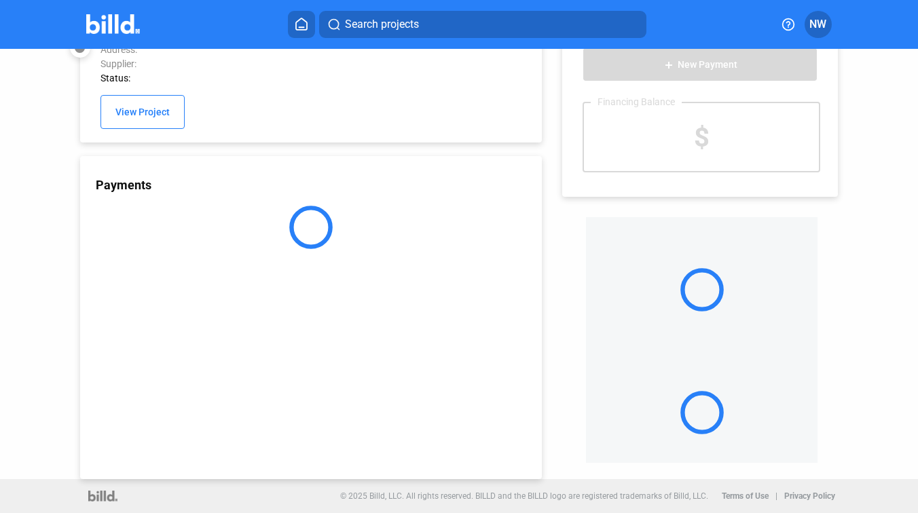
scroll to position [36, 0]
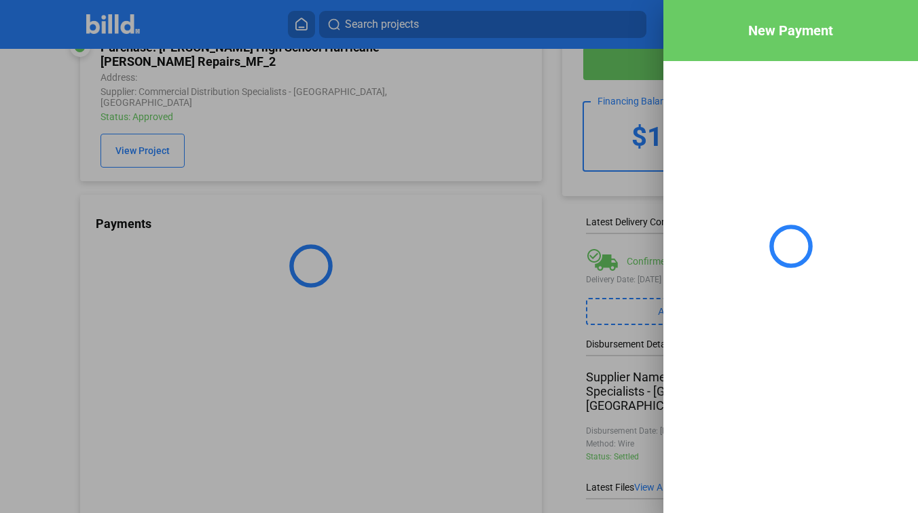
click at [549, 272] on div at bounding box center [459, 256] width 918 height 513
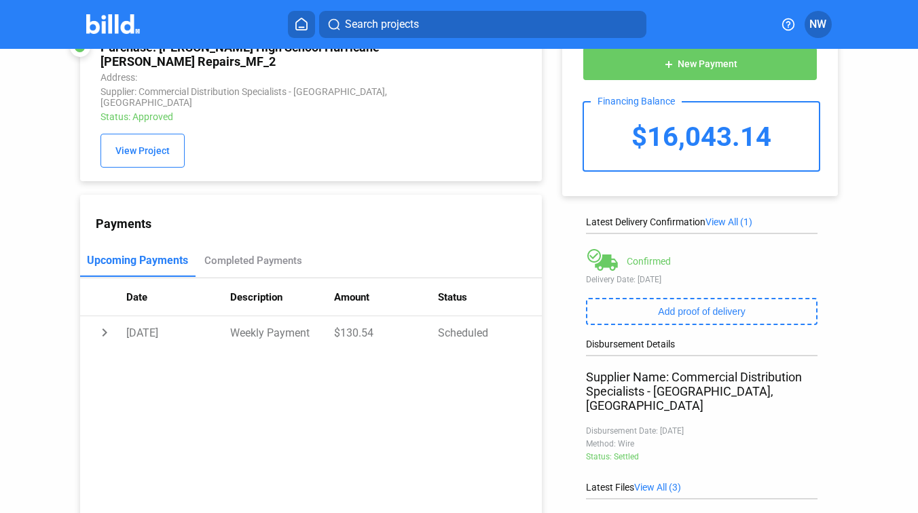
scroll to position [0, 0]
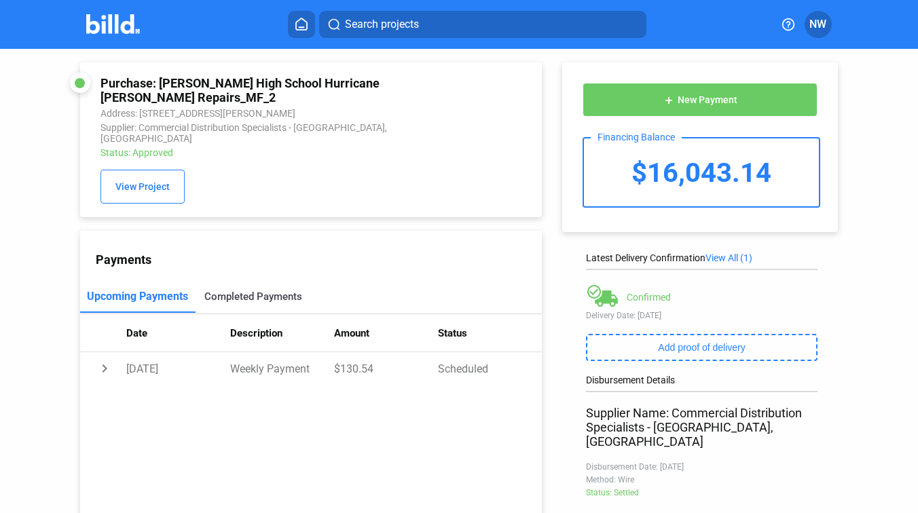
click at [254, 291] on div "Completed Payments" at bounding box center [253, 297] width 98 height 12
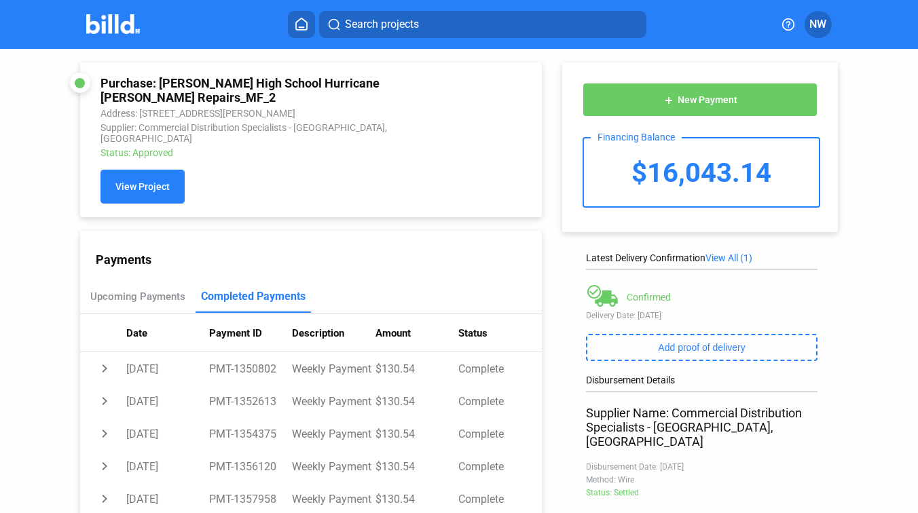
click at [161, 184] on button "View Project" at bounding box center [143, 187] width 84 height 34
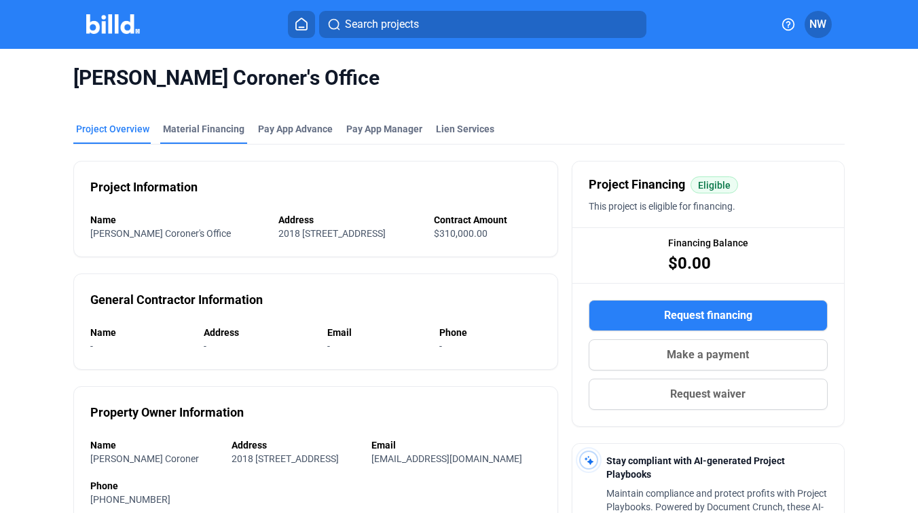
click at [191, 127] on div "Material Financing" at bounding box center [203, 129] width 81 height 14
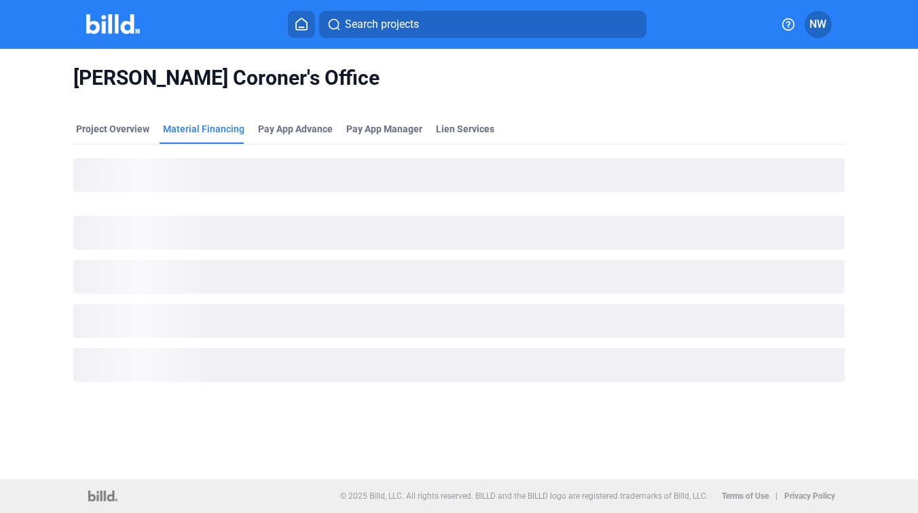
click at [352, 31] on span "Search projects" at bounding box center [382, 24] width 74 height 16
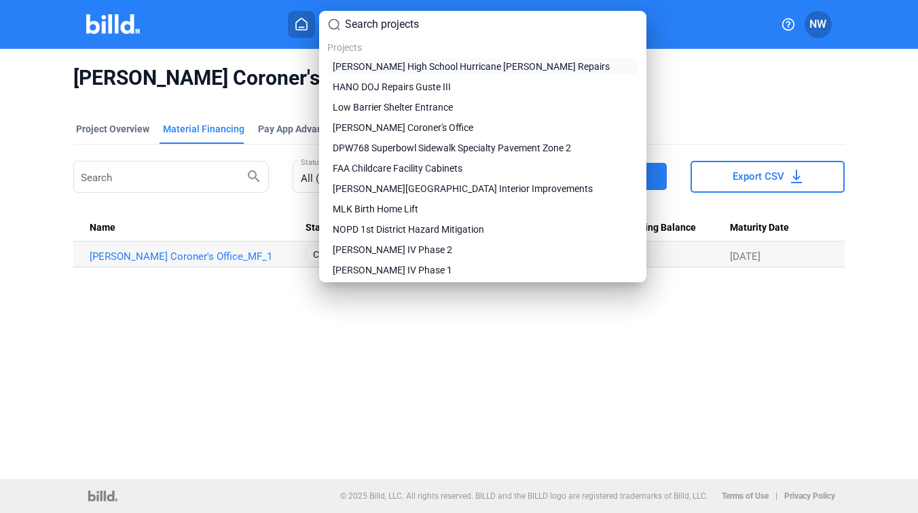
click at [383, 66] on span "[PERSON_NAME] High School Hurricane [PERSON_NAME] Repairs" at bounding box center [471, 67] width 277 height 14
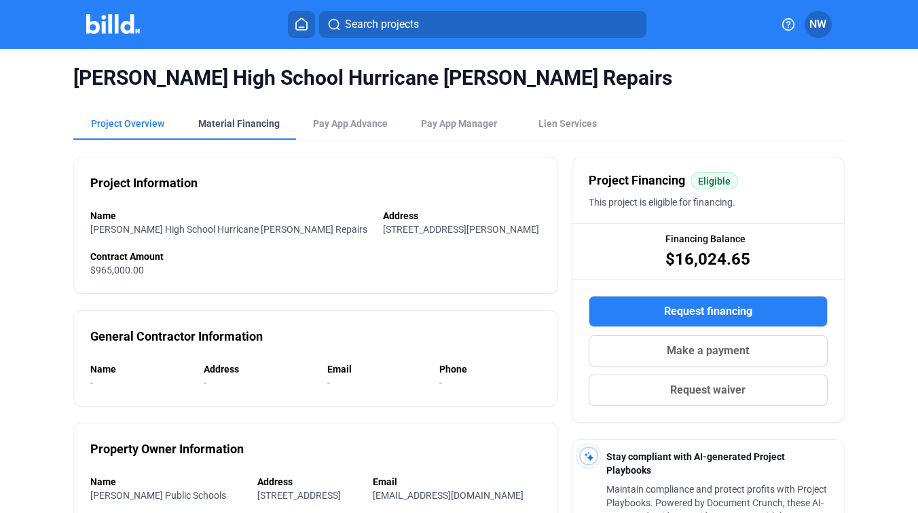
click at [227, 122] on div "Material Financing" at bounding box center [238, 124] width 81 height 14
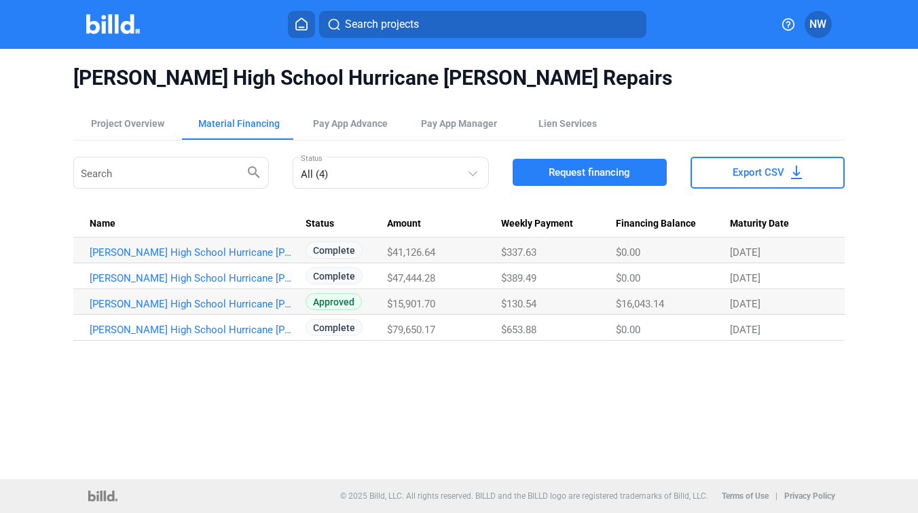
click at [303, 357] on div "[PERSON_NAME] High School Hurricane [PERSON_NAME] Repairs Project Overview Mate…" at bounding box center [459, 264] width 918 height 431
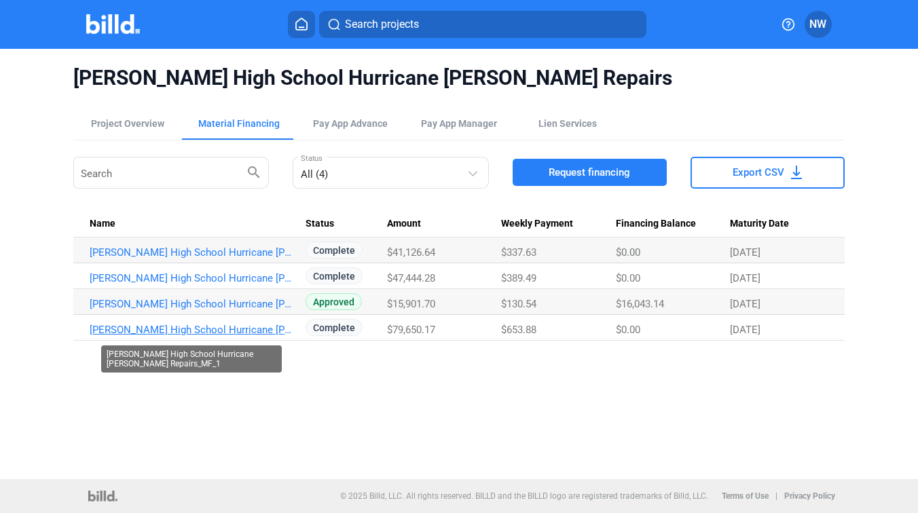
click at [253, 333] on link "[PERSON_NAME] High School Hurricane [PERSON_NAME] Repairs_MF_1" at bounding box center [192, 330] width 204 height 12
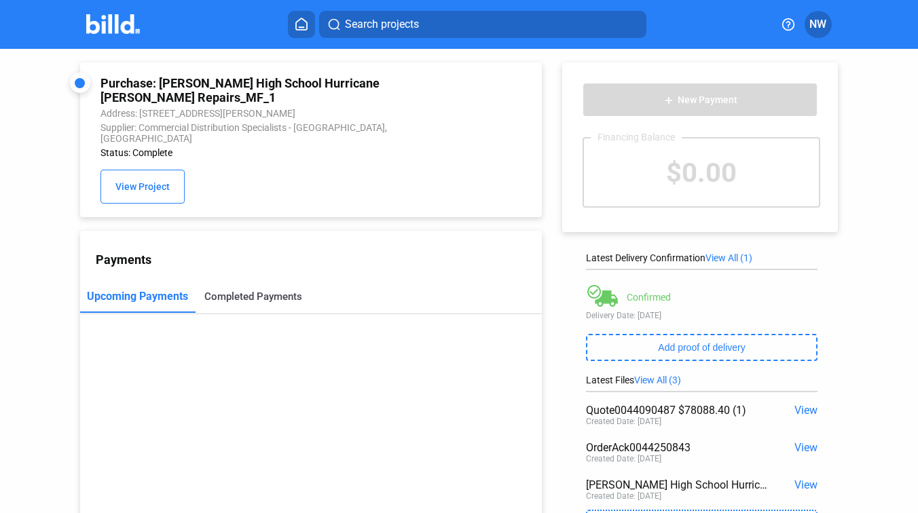
click at [272, 291] on div "Completed Payments" at bounding box center [253, 297] width 98 height 12
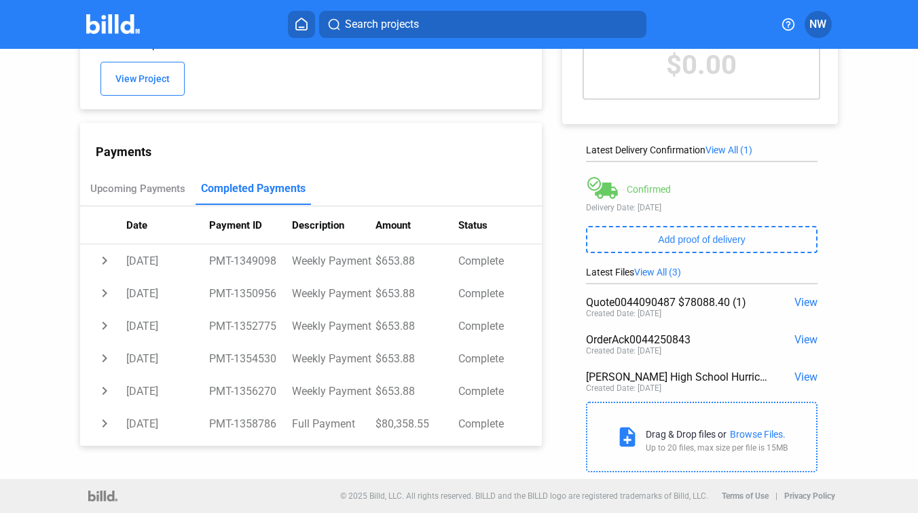
scroll to position [26, 0]
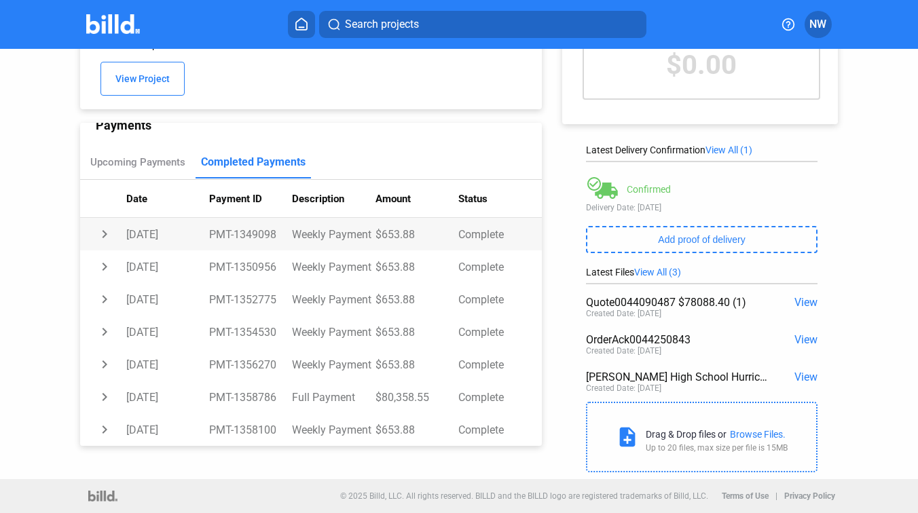
click at [426, 228] on td "$653.88" at bounding box center [417, 234] width 83 height 33
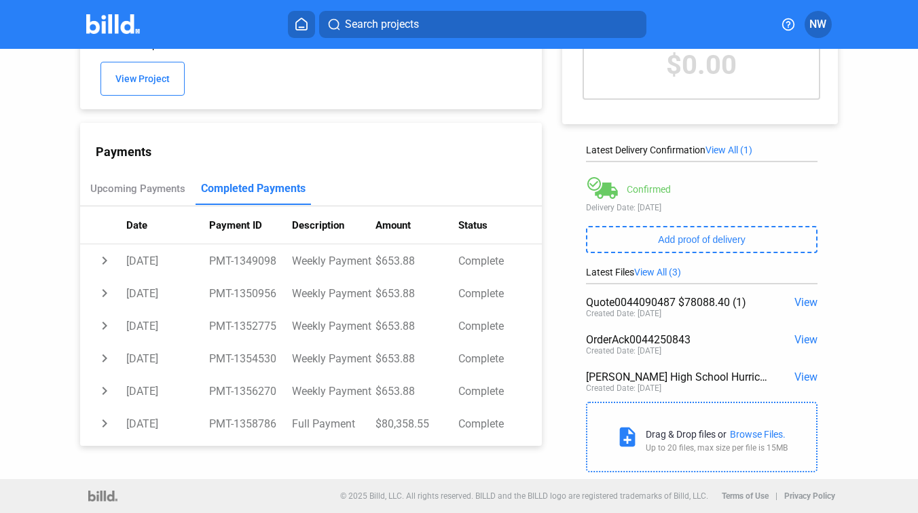
scroll to position [0, 0]
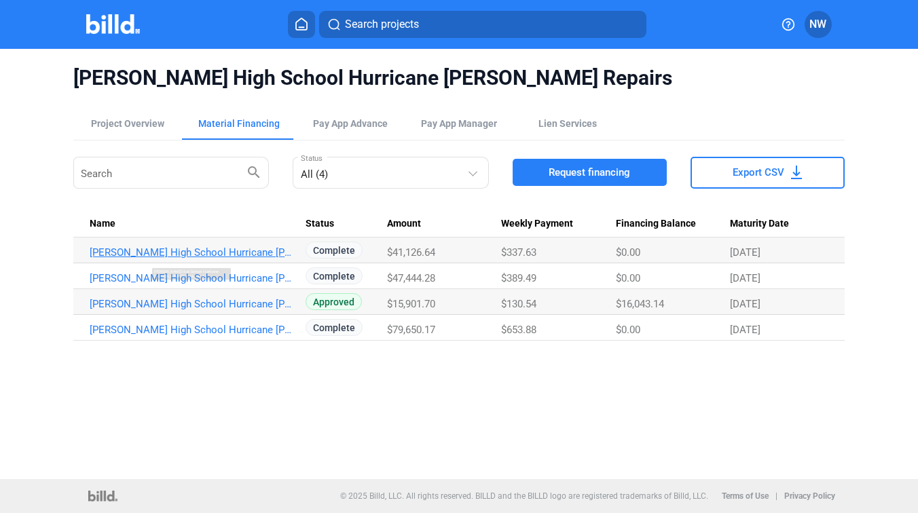
click at [260, 254] on link "[PERSON_NAME] High School Hurricane [PERSON_NAME] Repairs_MF_4" at bounding box center [192, 252] width 204 height 12
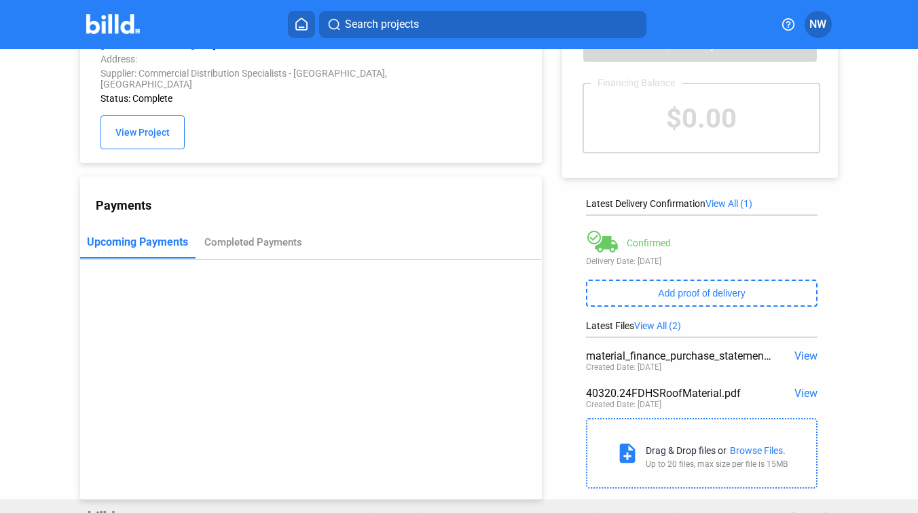
scroll to position [71, 0]
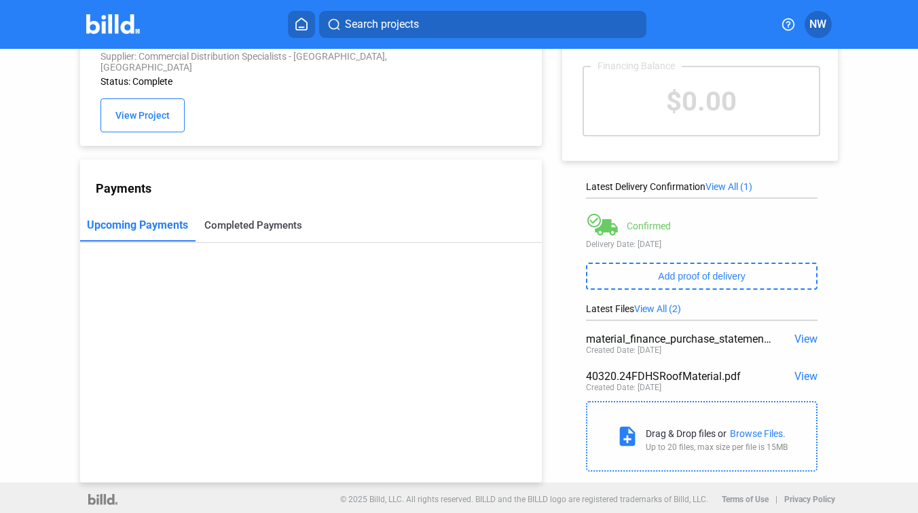
click at [210, 219] on div "Completed Payments" at bounding box center [253, 225] width 98 height 12
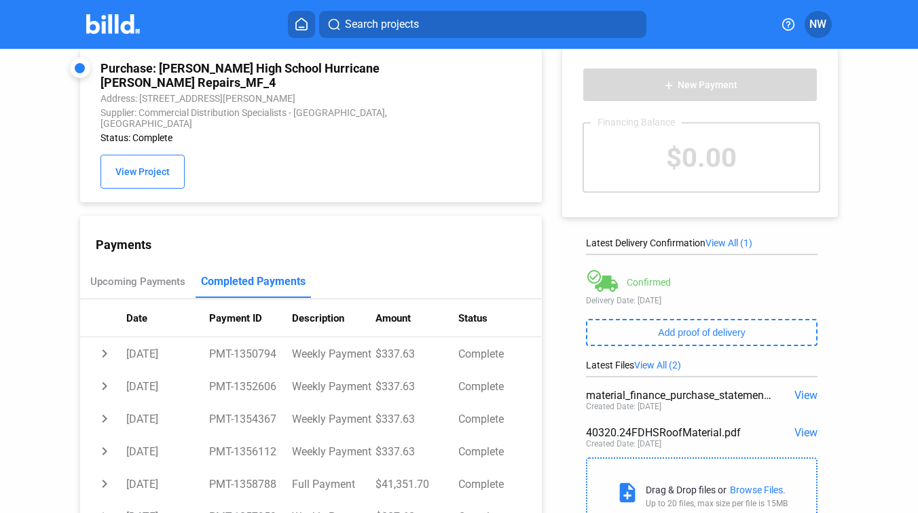
scroll to position [0, 0]
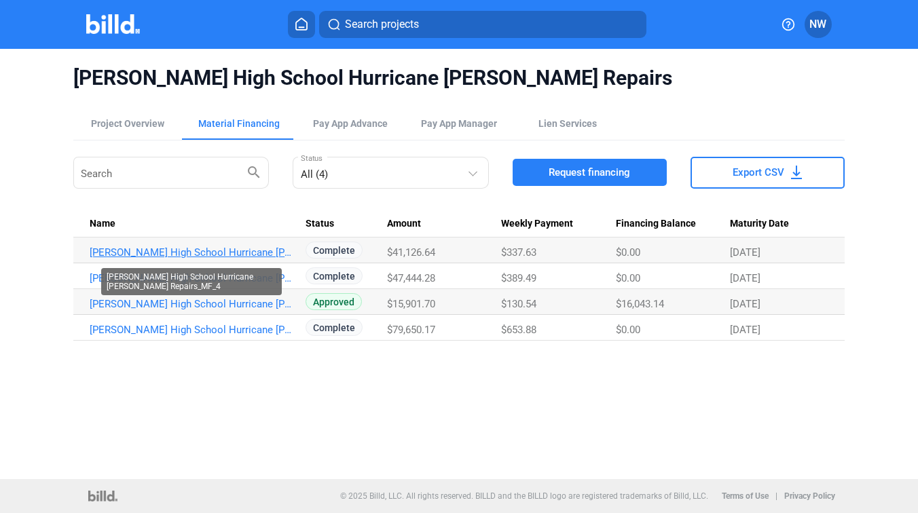
click at [232, 253] on link "[PERSON_NAME] High School Hurricane [PERSON_NAME] Repairs_MF_4" at bounding box center [192, 252] width 204 height 12
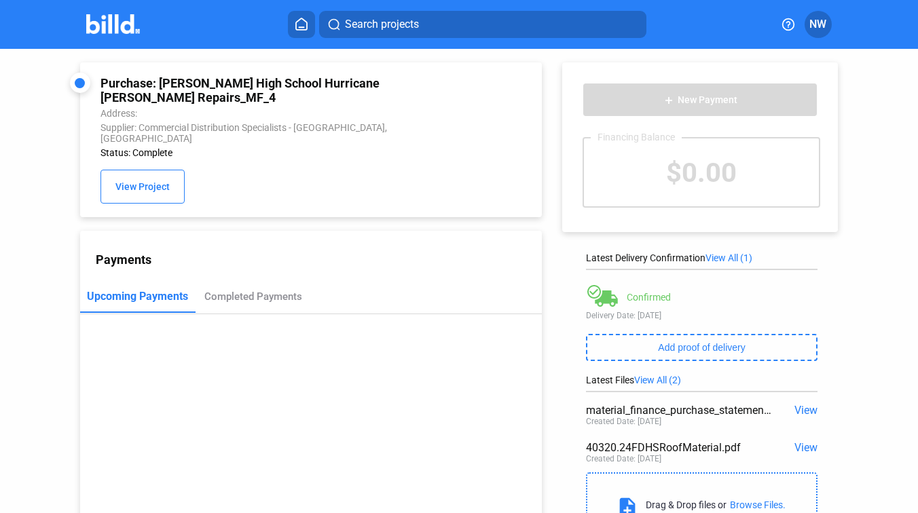
scroll to position [40, 0]
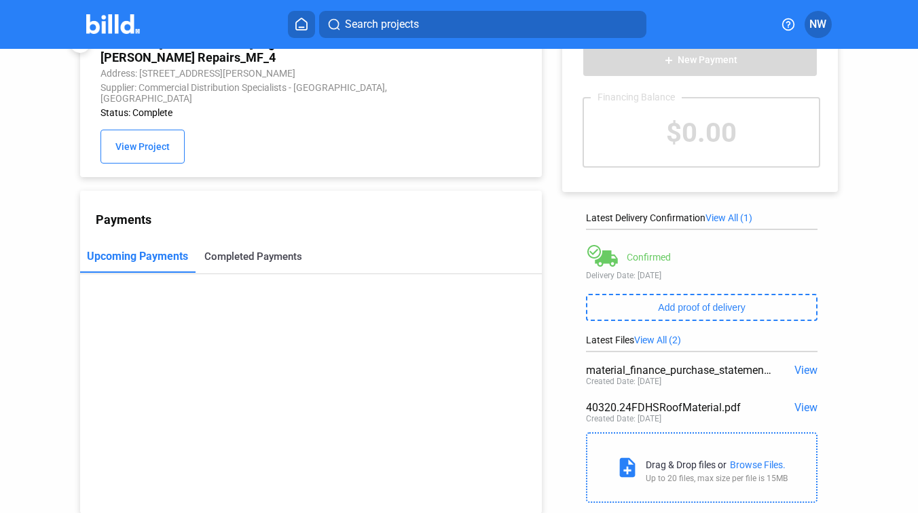
click at [281, 260] on div "Completed Payments" at bounding box center [253, 256] width 115 height 33
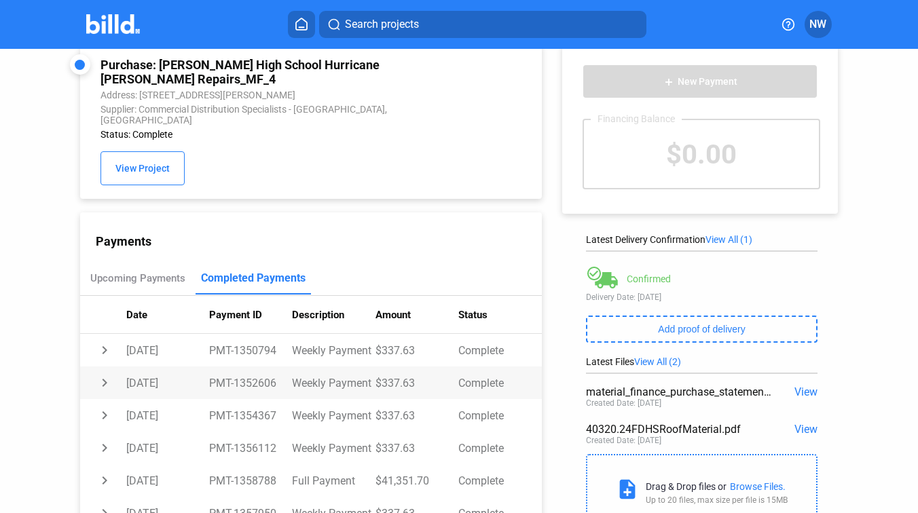
scroll to position [0, 0]
